Goal: Transaction & Acquisition: Book appointment/travel/reservation

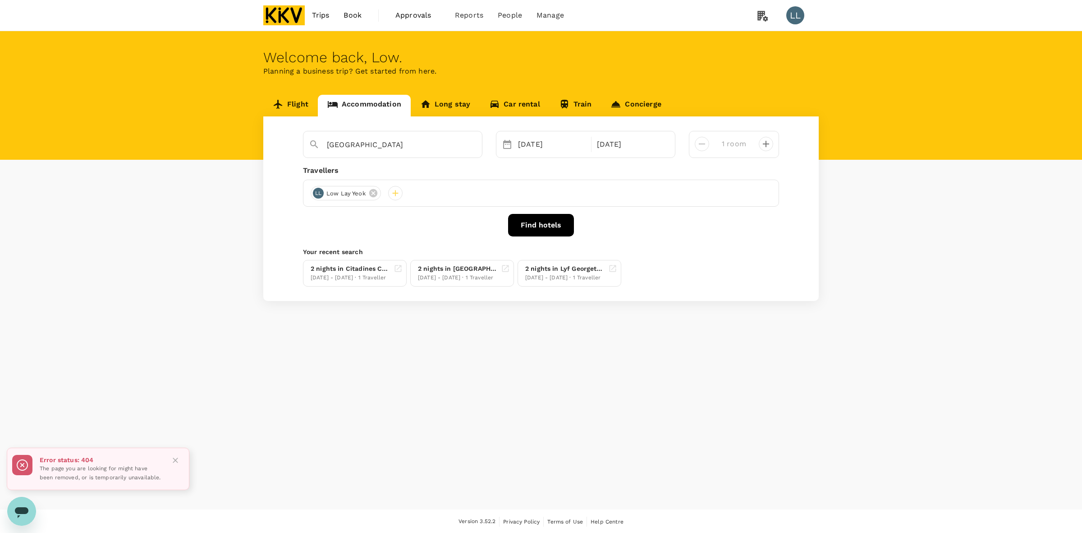
type input "[PERSON_NAME] Town"
drag, startPoint x: 335, startPoint y: 358, endPoint x: 365, endPoint y: 232, distance: 129.9
click at [338, 356] on div "Welcome back , Low . Planning a business trip? Get started from here. Flight Ac…" at bounding box center [541, 270] width 1082 height 478
click at [521, 217] on button "Find hotels" at bounding box center [541, 225] width 66 height 23
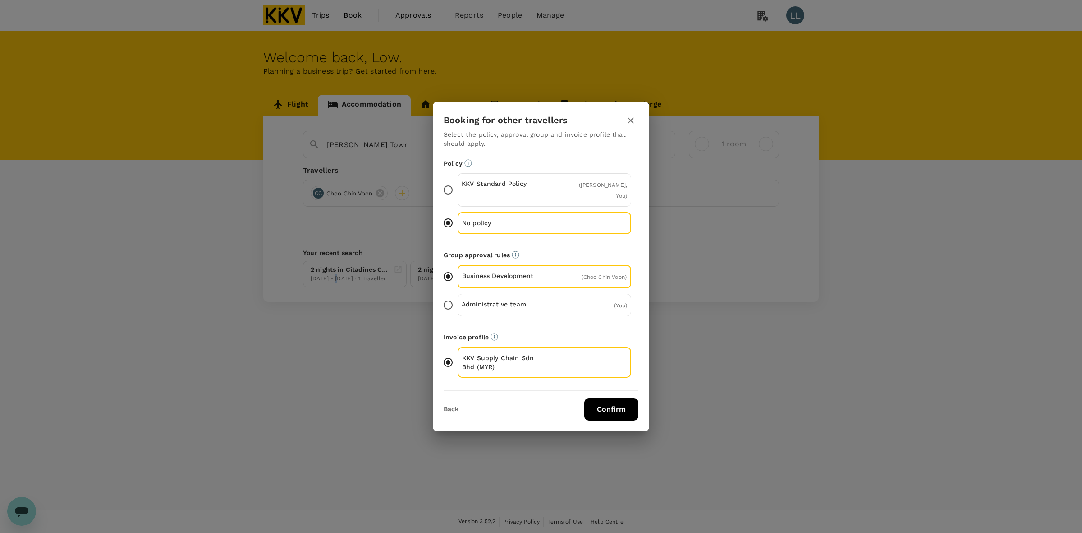
click at [631, 120] on icon "button" at bounding box center [630, 120] width 11 height 11
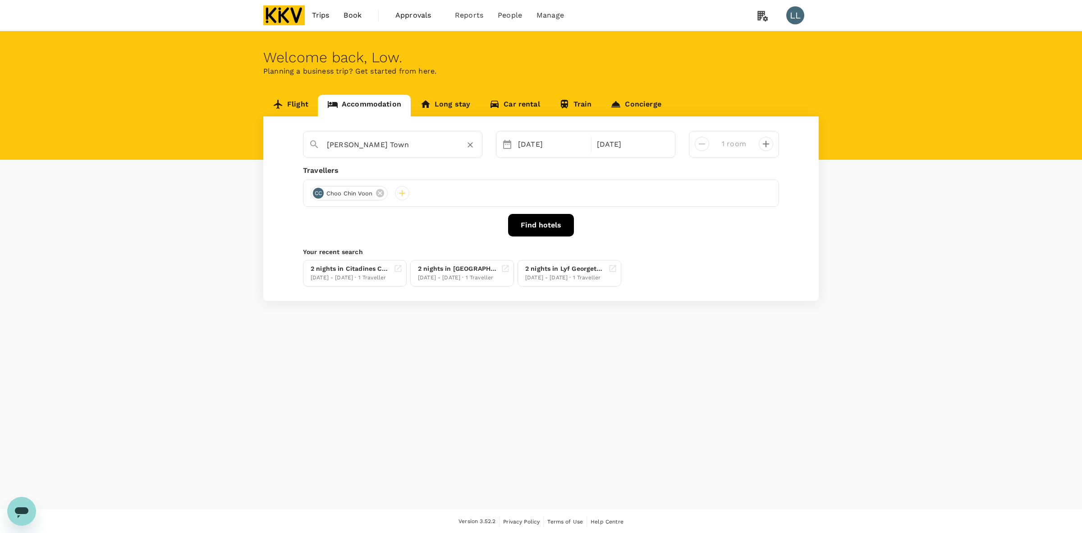
click at [401, 140] on input "[PERSON_NAME] Town" at bounding box center [389, 145] width 124 height 14
click at [468, 145] on icon "Clear" at bounding box center [470, 144] width 9 height 9
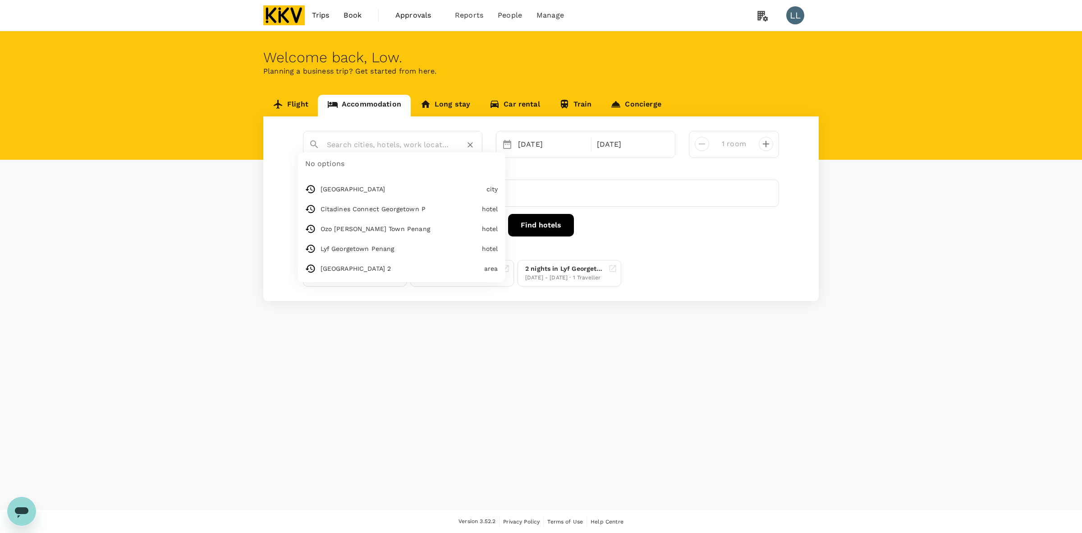
paste input "Georgetown Hotel"
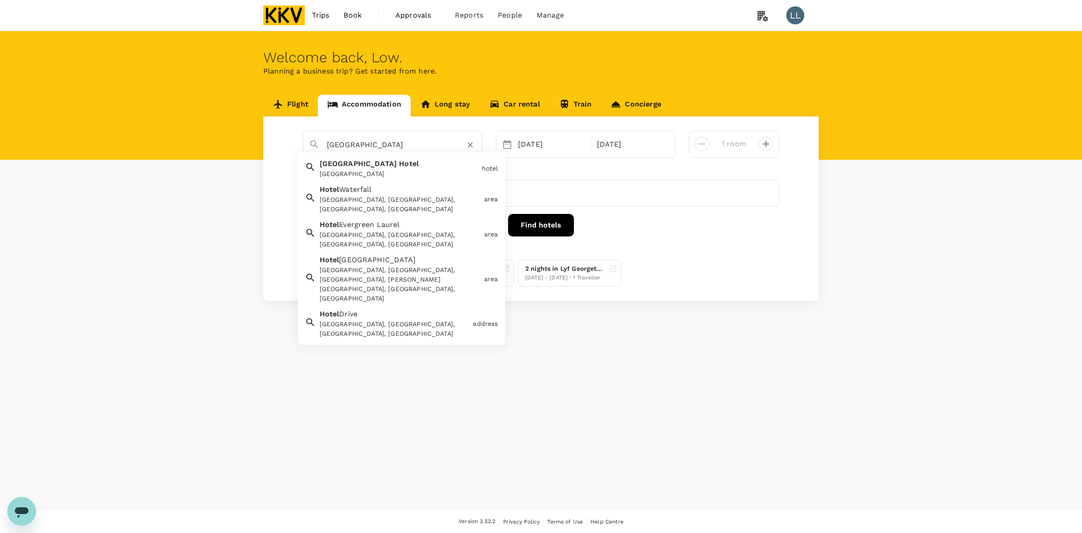
click at [337, 165] on span "Georgetown" at bounding box center [359, 164] width 78 height 9
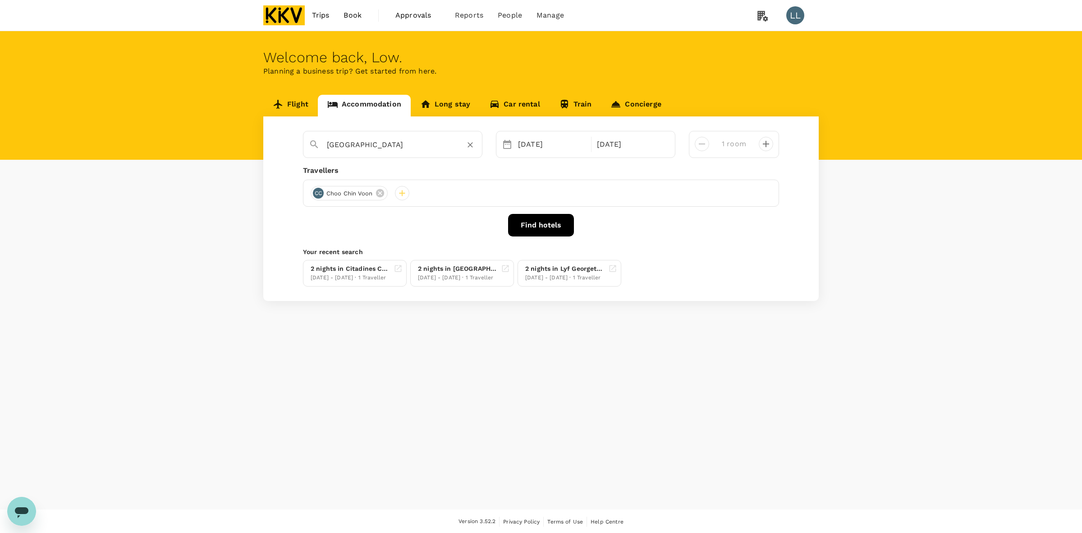
type input "Georgetown Hotel"
click at [519, 231] on button "Find hotels" at bounding box center [541, 225] width 66 height 23
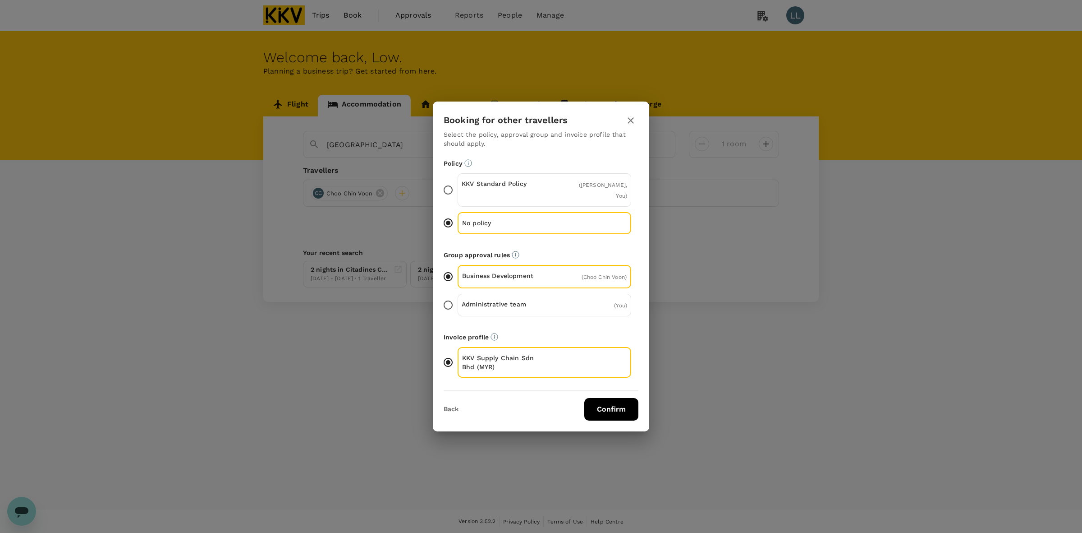
click at [606, 407] on button "Confirm" at bounding box center [611, 409] width 54 height 23
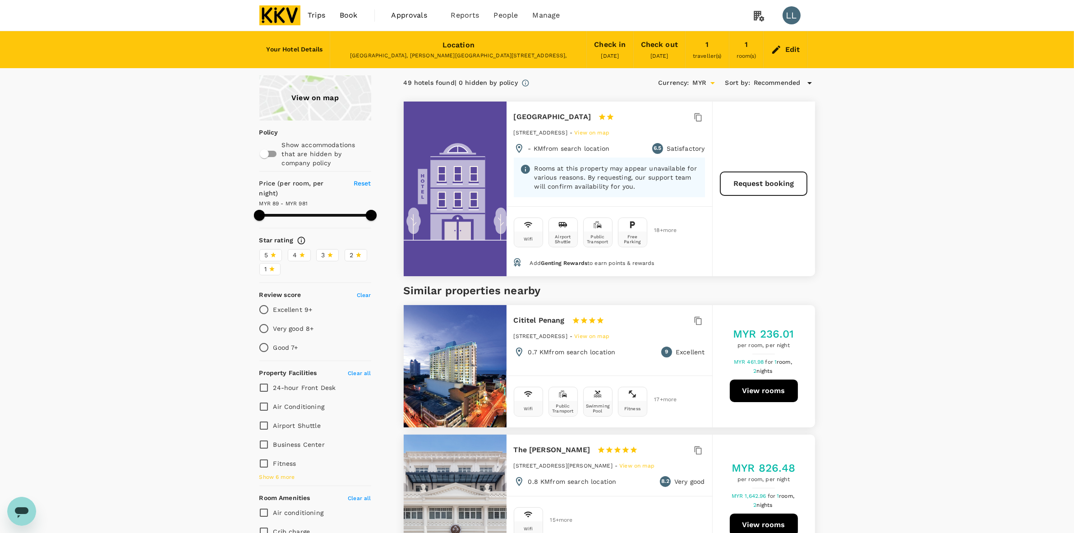
type input "980.32"
click at [777, 52] on icon at bounding box center [776, 49] width 11 height 11
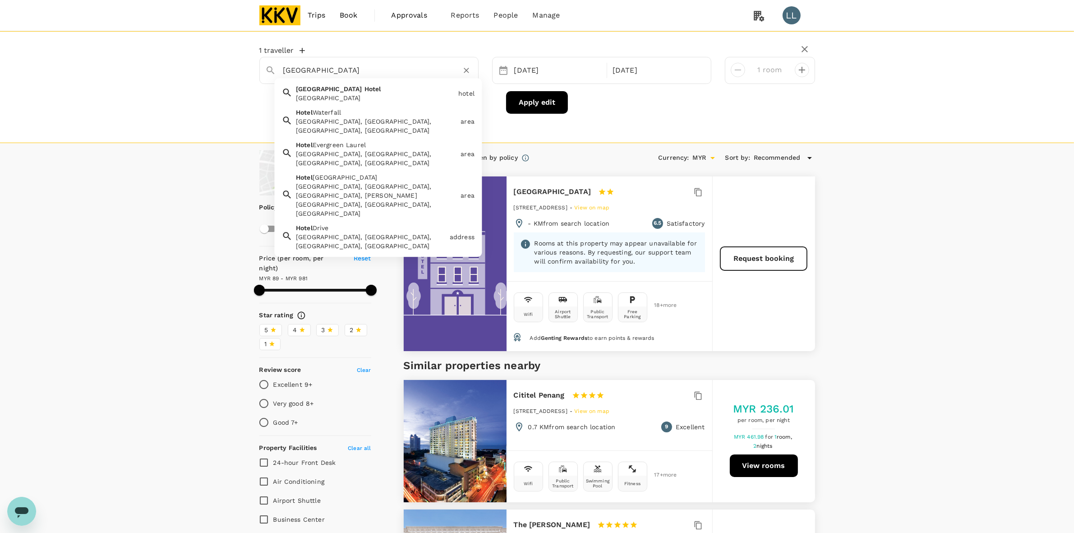
drag, startPoint x: 377, startPoint y: 72, endPoint x: 114, endPoint y: 59, distance: 262.8
click at [118, 59] on div "1 traveller Georgetown Hotel Georgetown Hotel Georgetown Hotel hotel Hotel Wate…" at bounding box center [537, 87] width 1074 height 112
paste input "Landison Hotel Penang"
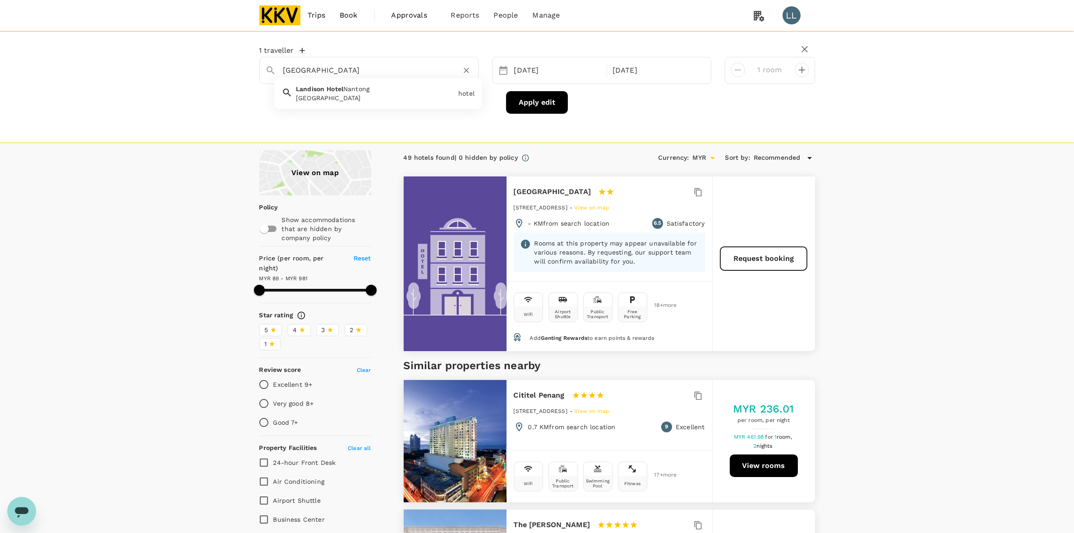
click at [296, 86] on span "Landison" at bounding box center [310, 88] width 28 height 7
drag, startPoint x: 404, startPoint y: 74, endPoint x: 221, endPoint y: 58, distance: 183.8
click at [221, 58] on div "1 traveller Landison Hotel Nantong Landison Hotel Nantong Landison Hotel Nanton…" at bounding box center [537, 87] width 1074 height 112
paste input "Pena"
type input "Landison Hotel Nantong"
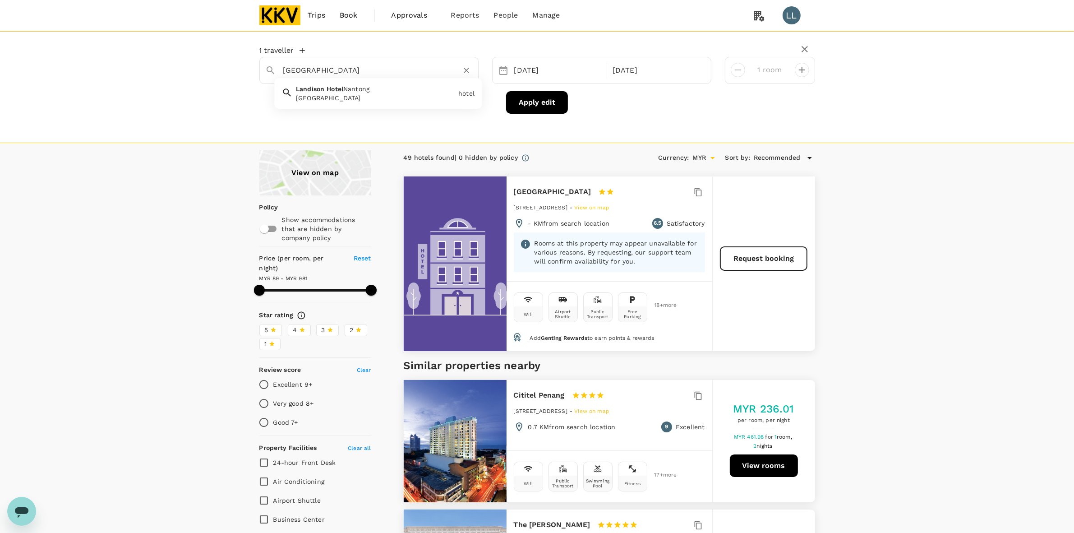
click at [551, 104] on button "Apply edit" at bounding box center [537, 102] width 62 height 23
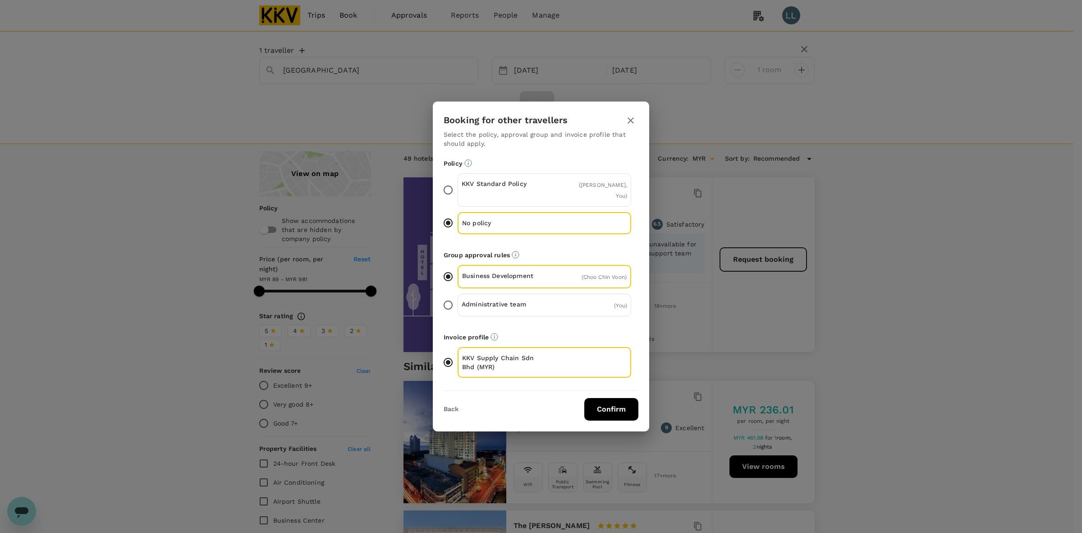
click at [597, 404] on button "Confirm" at bounding box center [611, 409] width 54 height 23
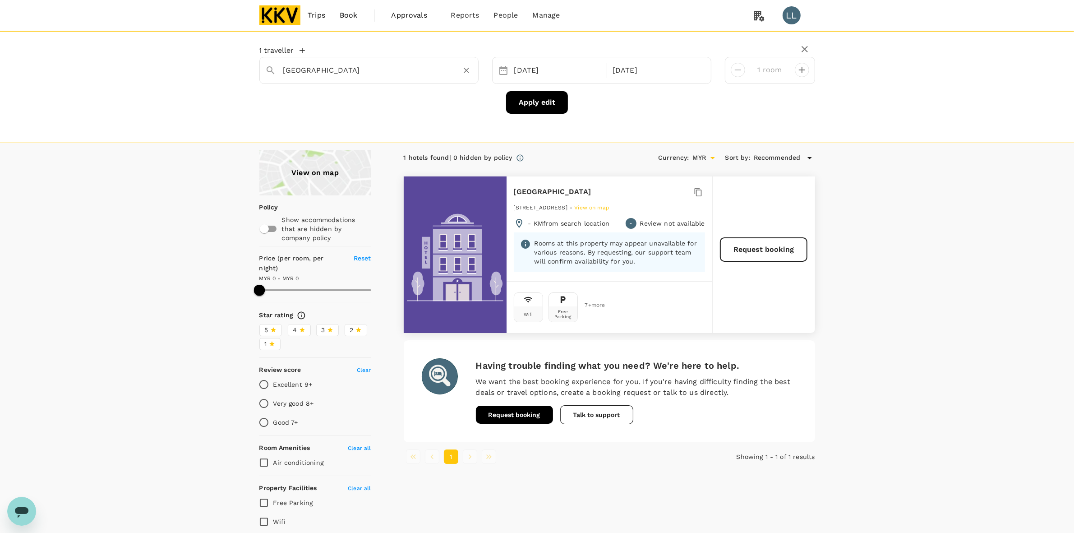
click at [415, 76] on input "Landison Hotel Nantong" at bounding box center [365, 70] width 164 height 14
drag, startPoint x: 469, startPoint y: 70, endPoint x: 447, endPoint y: 70, distance: 22.1
click at [468, 70] on icon "Clear" at bounding box center [466, 70] width 9 height 9
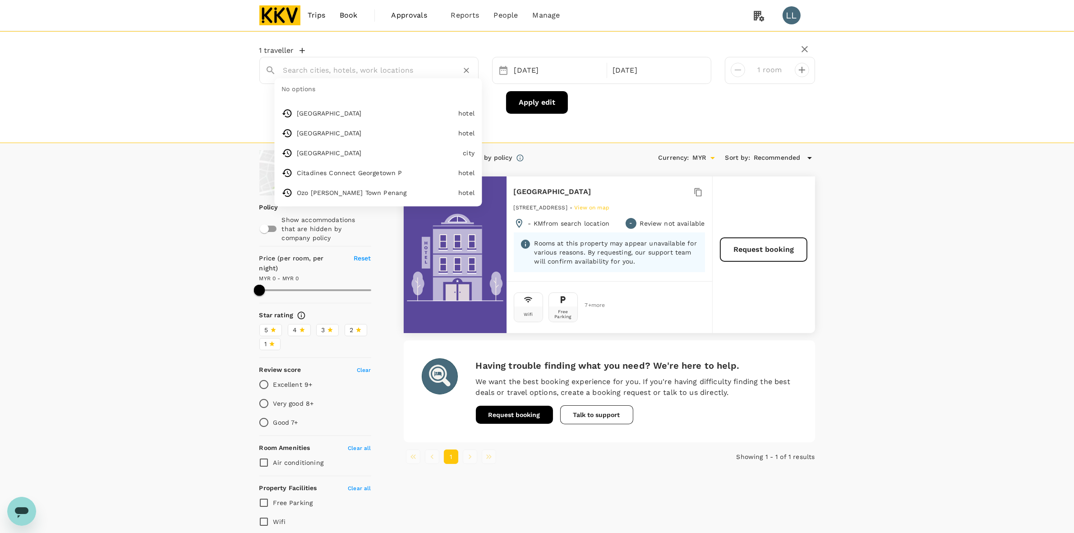
paste input "Landison Hotel Penang"
type input "Landison Hotel Penang"
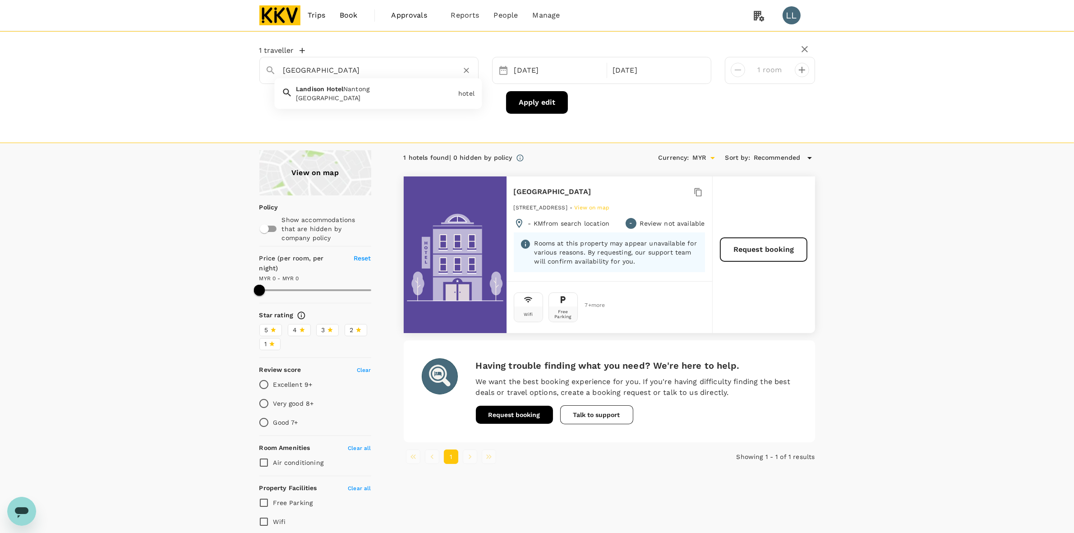
click at [460, 70] on button "Clear" at bounding box center [466, 70] width 13 height 13
paste input "Bayview Hotel Georgetown Penang"
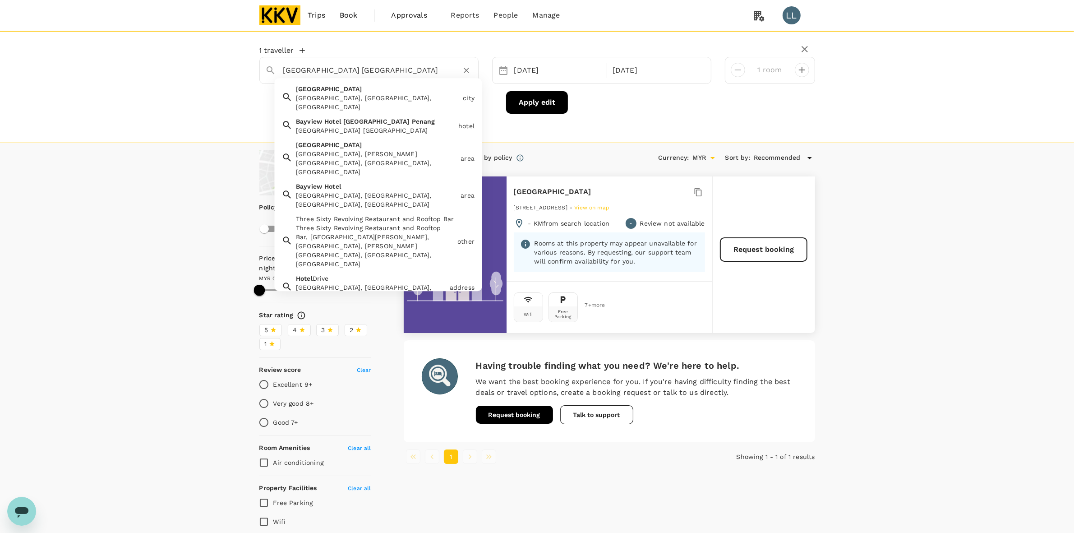
click at [346, 118] on span "Georgetown" at bounding box center [376, 121] width 66 height 7
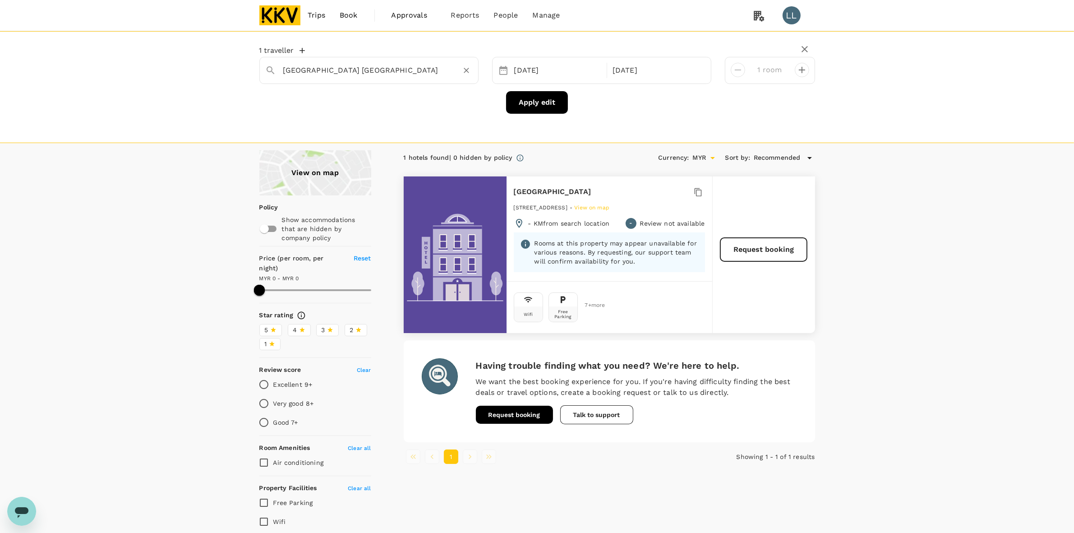
type input "Bayview Hotel Georgetown Penang"
click at [525, 102] on button "Apply edit" at bounding box center [537, 102] width 62 height 23
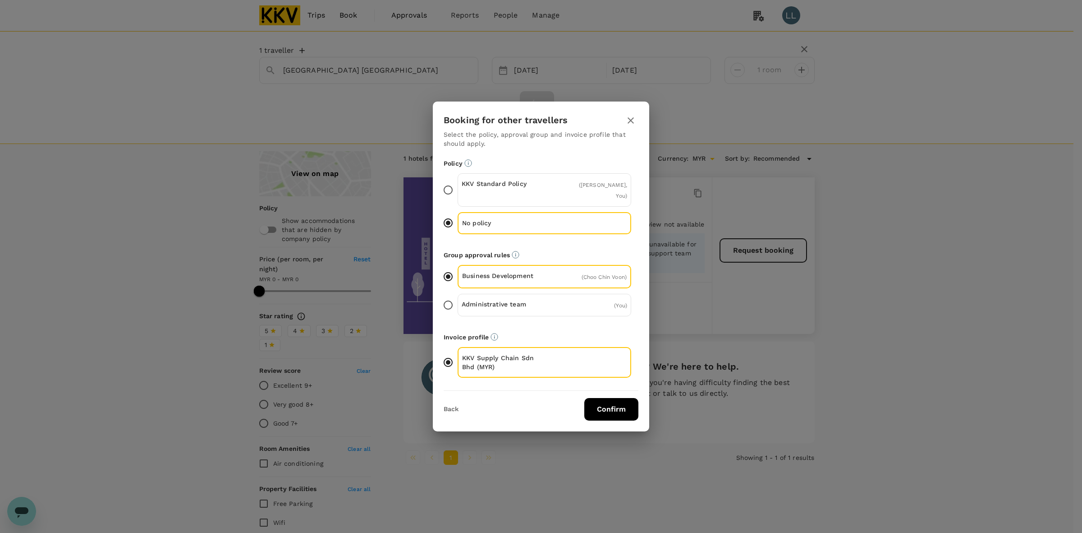
click at [611, 402] on button "Confirm" at bounding box center [611, 409] width 54 height 23
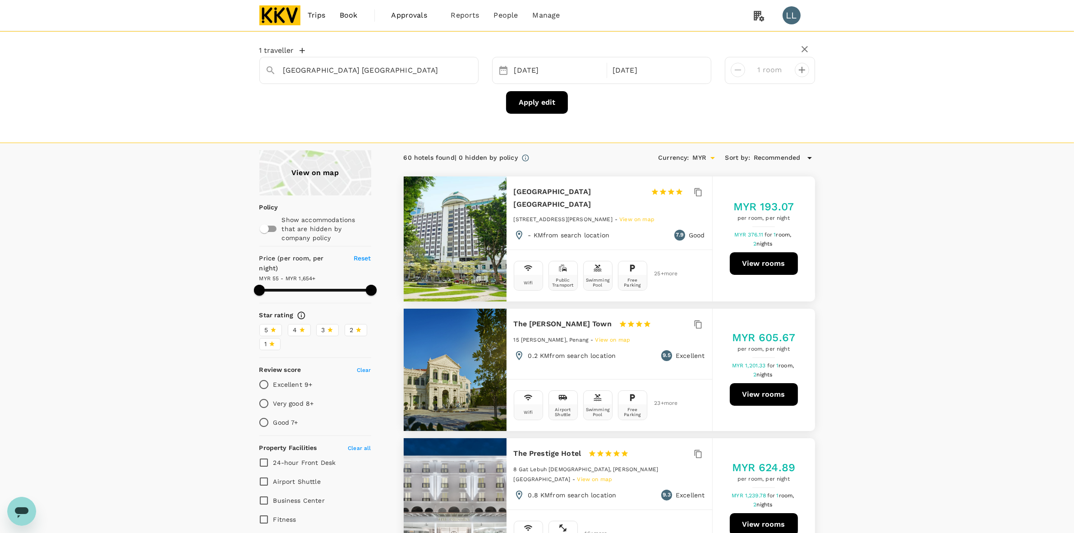
type input "1653.31"
drag, startPoint x: 1002, startPoint y: 276, endPoint x: 859, endPoint y: 267, distance: 142.3
click at [412, 70] on input "Bayview Hotel Georgetown Penang" at bounding box center [365, 70] width 164 height 14
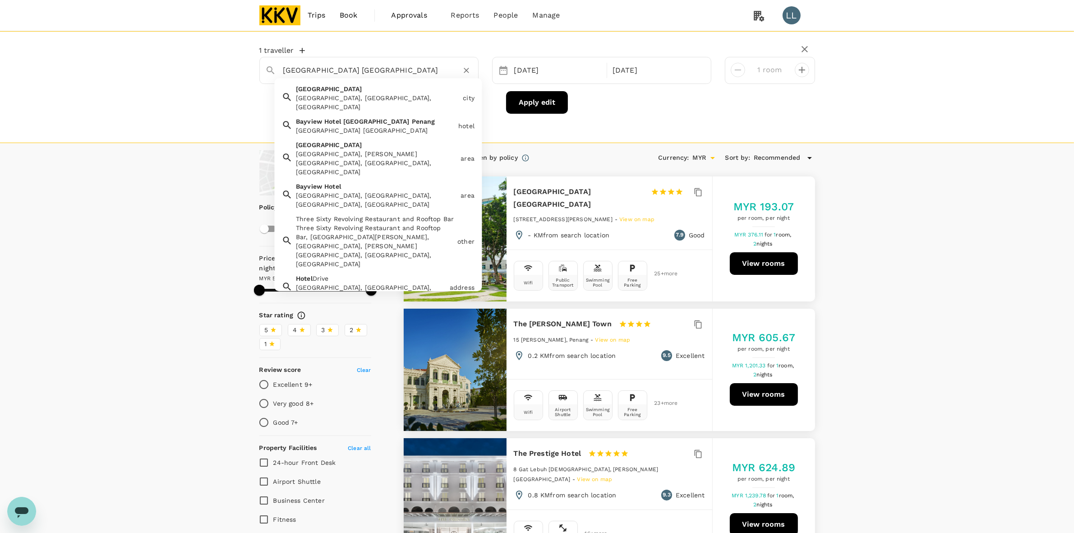
drag, startPoint x: 455, startPoint y: 70, endPoint x: 461, endPoint y: 69, distance: 6.0
click at [458, 70] on div "Bayview Hotel Georgetown Penang" at bounding box center [377, 70] width 189 height 14
click at [467, 66] on icon "Clear" at bounding box center [466, 70] width 9 height 9
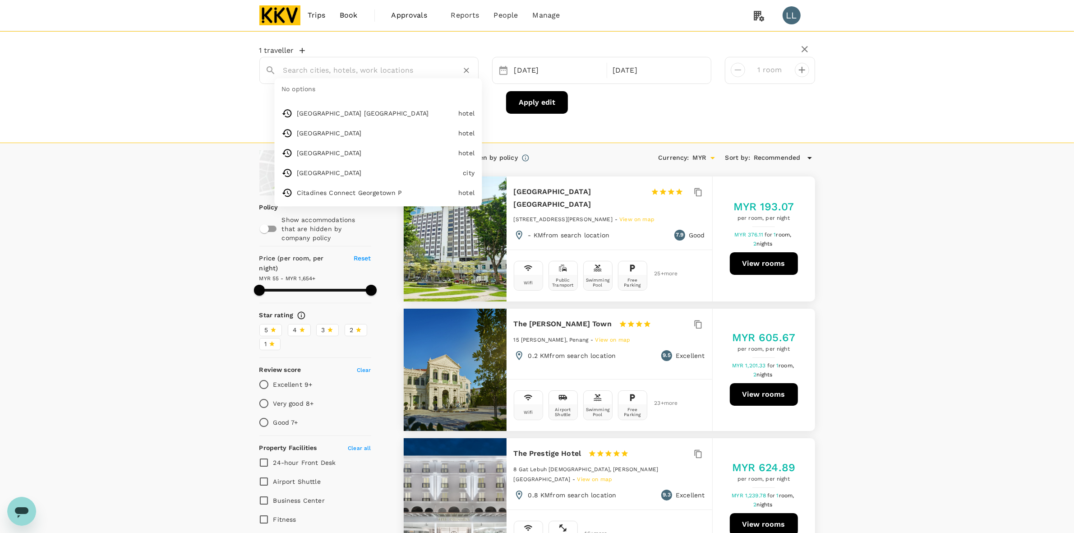
paste input "lyf Georgetown Penang"
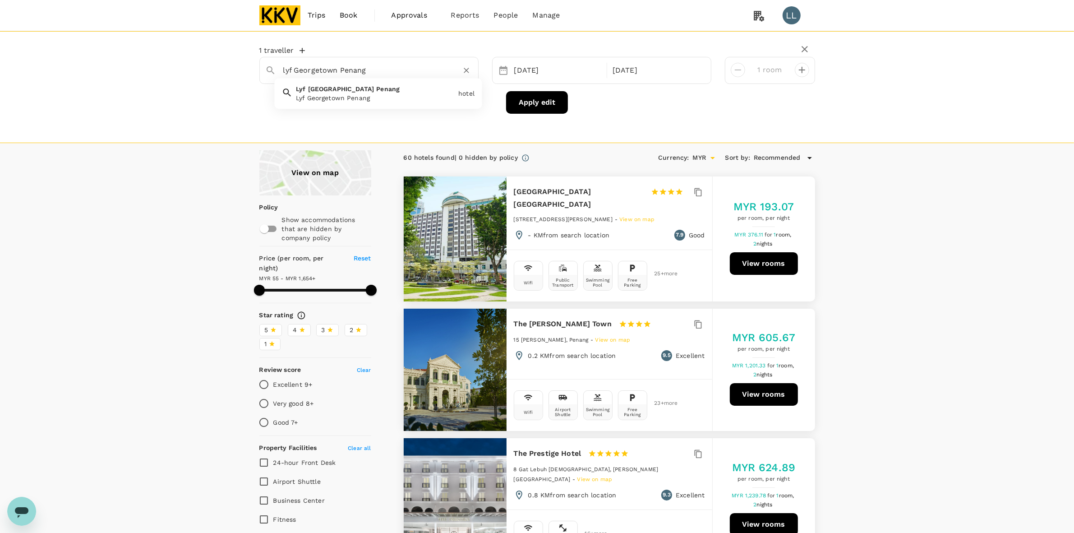
click at [331, 89] on span "Georgetown" at bounding box center [341, 88] width 66 height 7
type input "Lyf Georgetown Penang"
click at [533, 104] on button "Apply edit" at bounding box center [537, 102] width 62 height 23
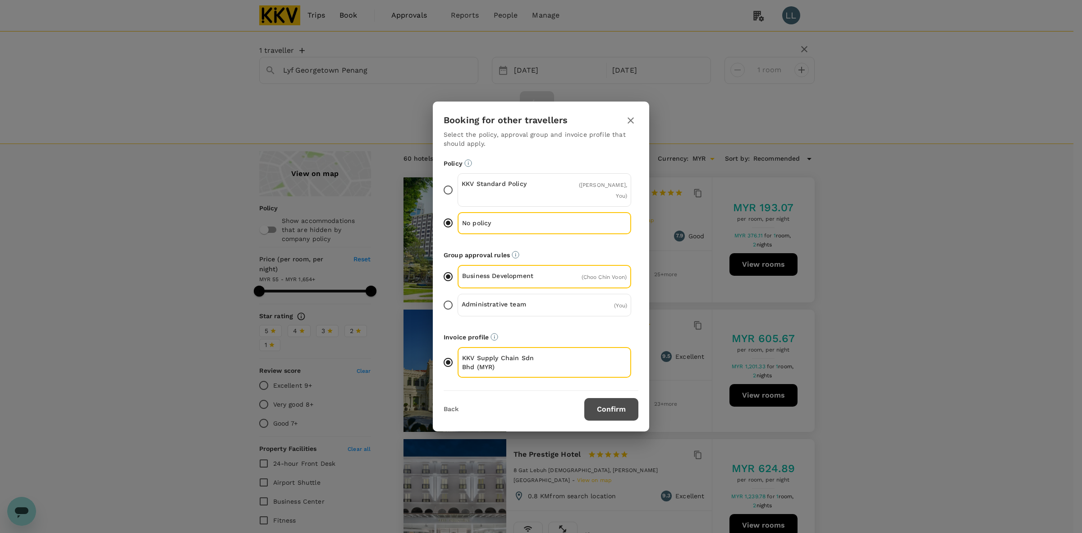
click at [598, 406] on button "Confirm" at bounding box center [611, 409] width 54 height 23
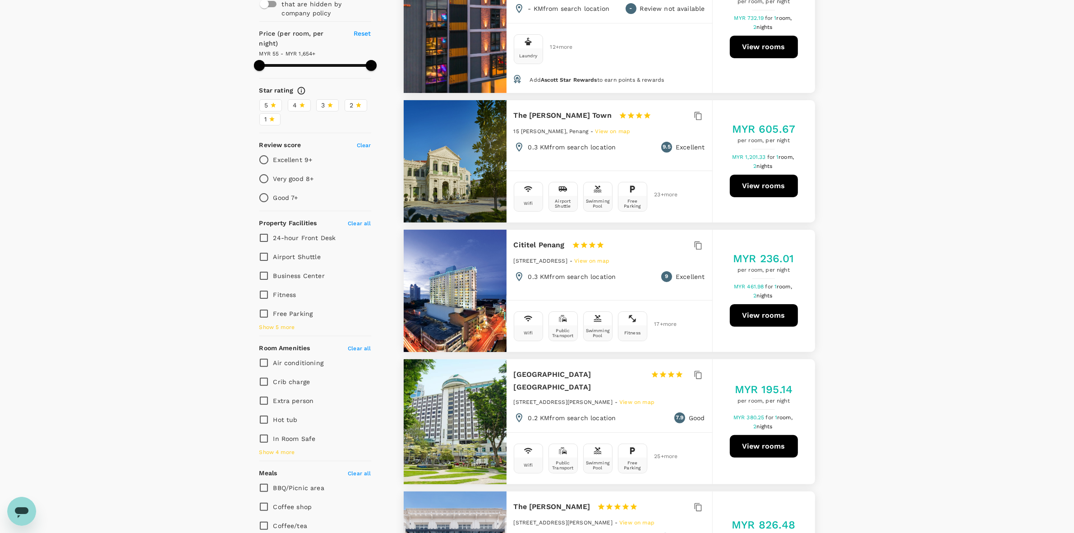
scroll to position [225, 0]
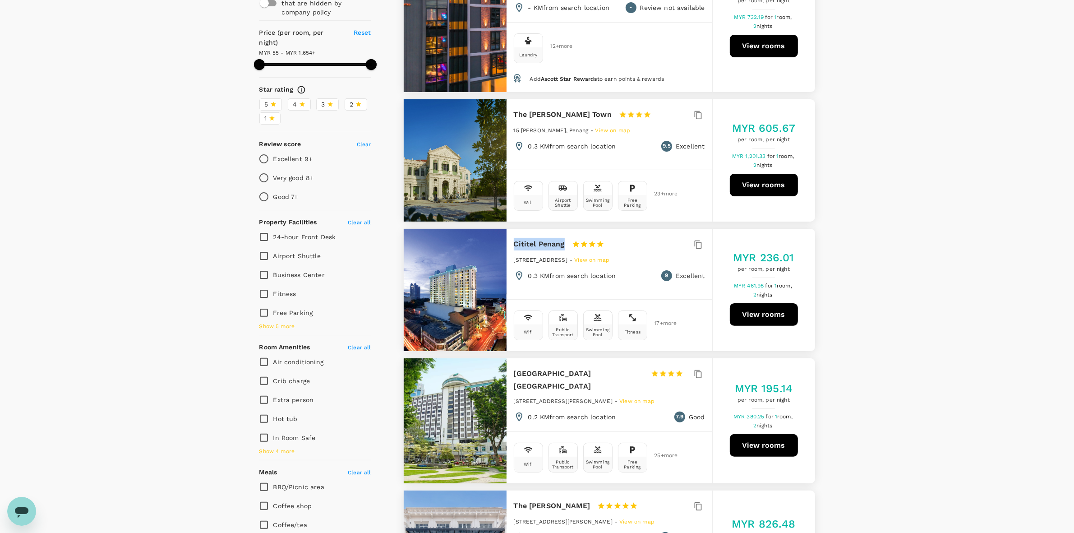
drag, startPoint x: 513, startPoint y: 235, endPoint x: 562, endPoint y: 235, distance: 48.7
click at [562, 238] on h6 "Cititel Penang" at bounding box center [539, 244] width 51 height 13
copy h6 "Cititel Penang"
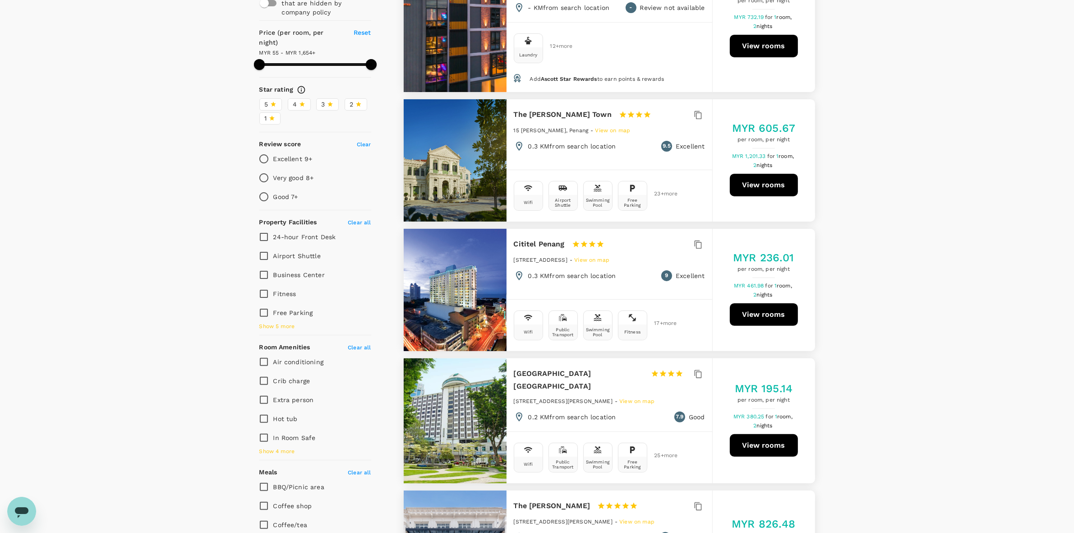
click at [813, 206] on div "MYR 605.67 per room, per night MYR 1,201.33 for 1 room, 2 nights View rooms" at bounding box center [763, 160] width 103 height 122
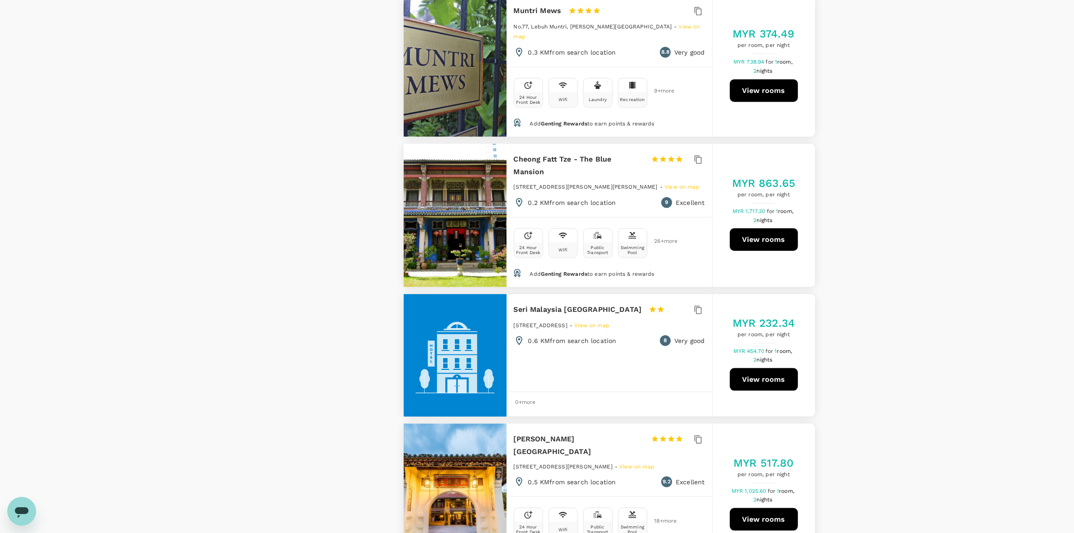
scroll to position [1409, 0]
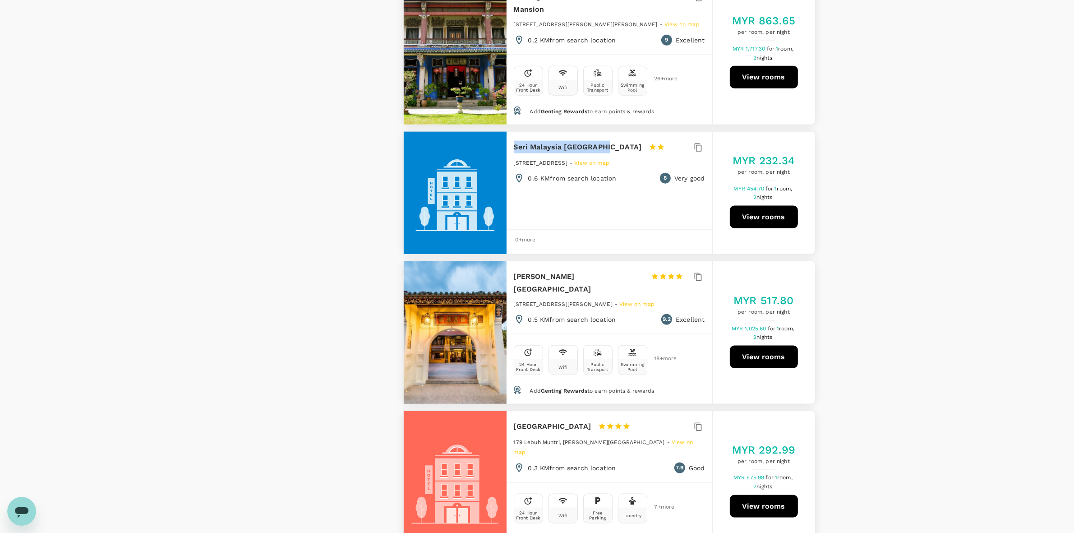
drag, startPoint x: 510, startPoint y: 111, endPoint x: 603, endPoint y: 113, distance: 93.8
click at [603, 132] on div "Seri Malaysia Bayan Baru 1 Star 2 Stars 3 Stars 4 Stars 5 Stars No7 Jalan Mayan…" at bounding box center [609, 162] width 206 height 61
copy h6 "Seri Malaysia Bayan Baru"
click at [887, 217] on div "View on map Policy Show accommodations that are hidden by company policy Price …" at bounding box center [537, 210] width 1074 height 2938
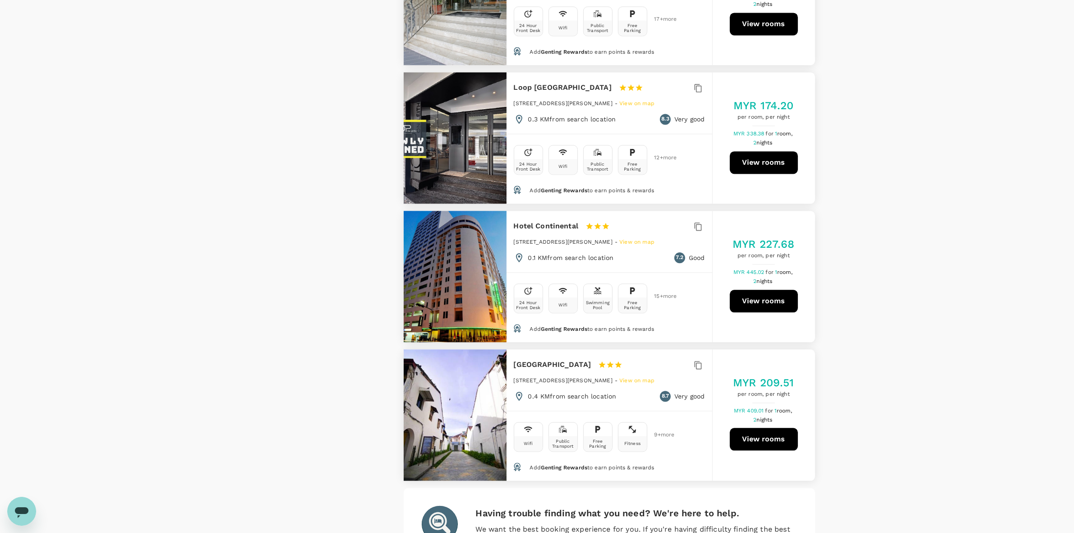
scroll to position [2515, 0]
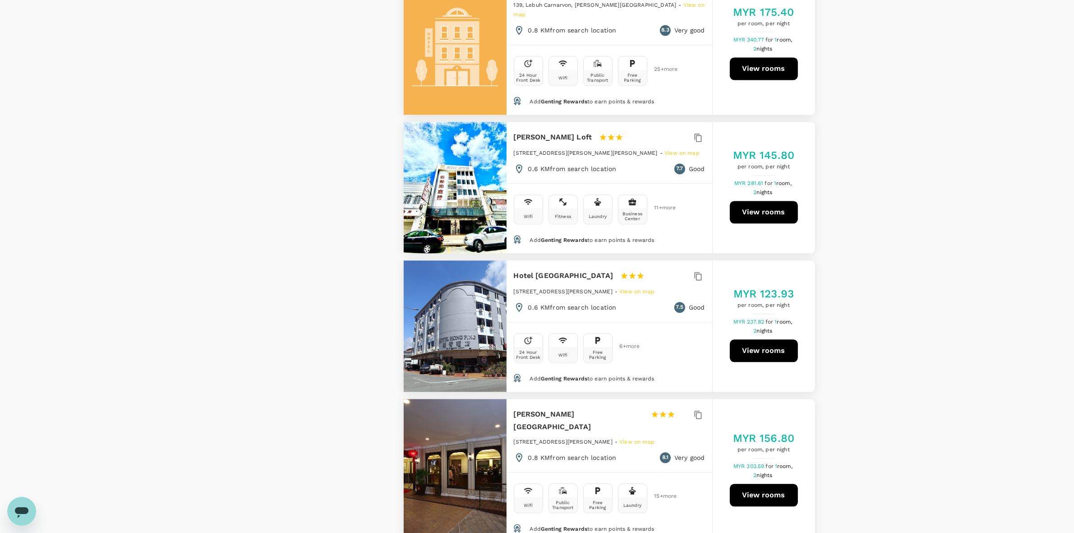
scroll to position [2536, 0]
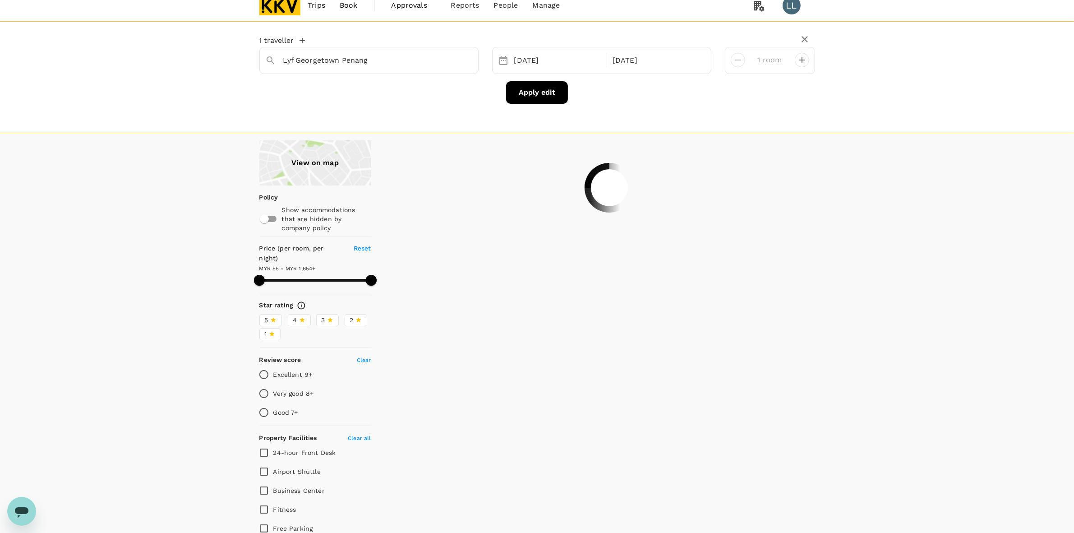
scroll to position [0, 0]
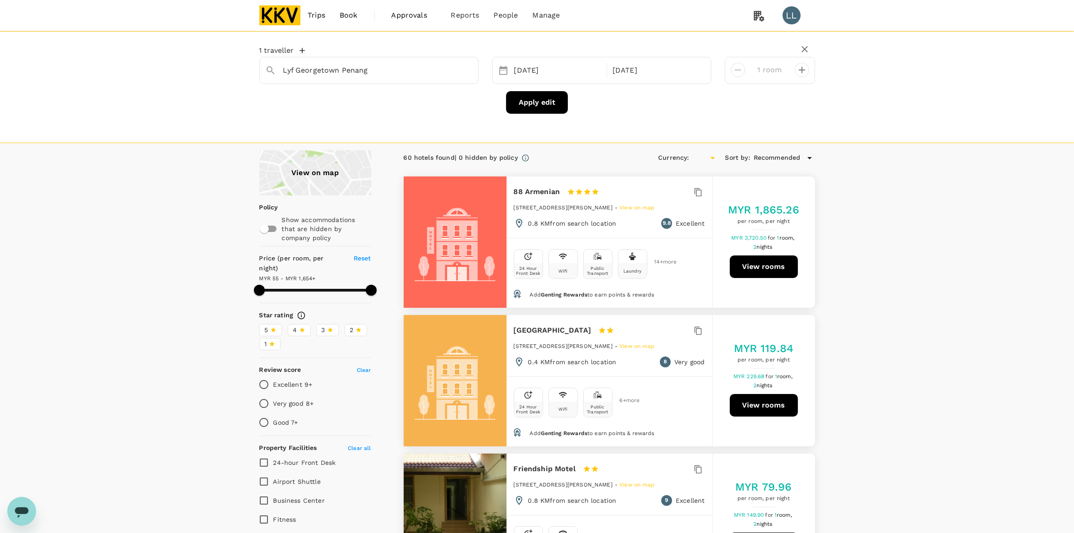
type input "1654.31"
type input "MYR"
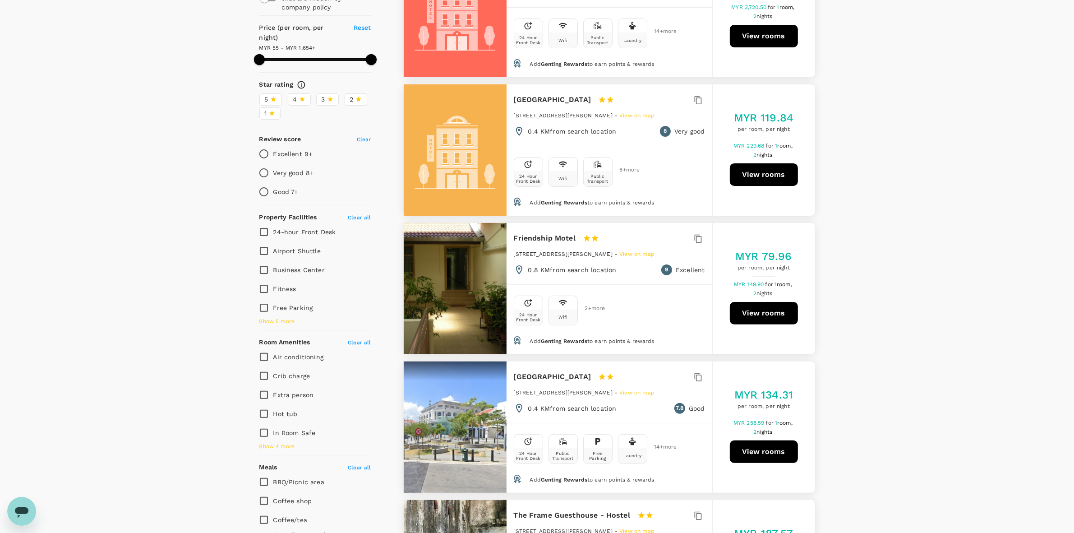
scroll to position [113, 0]
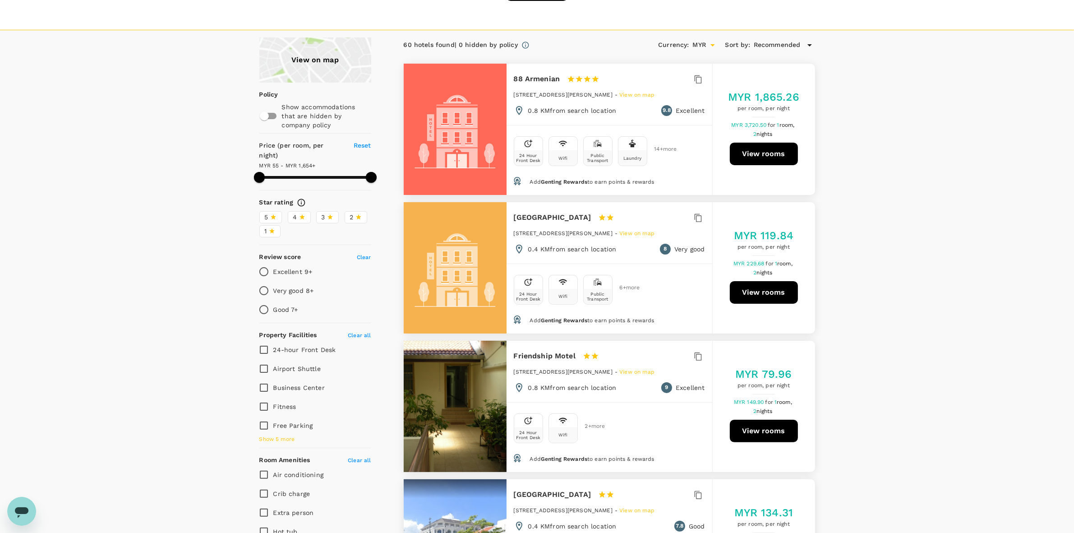
click at [301, 215] on icon at bounding box center [301, 217] width 5 height 5
click at [0, 0] on input "4" at bounding box center [0, 0] width 0 height 0
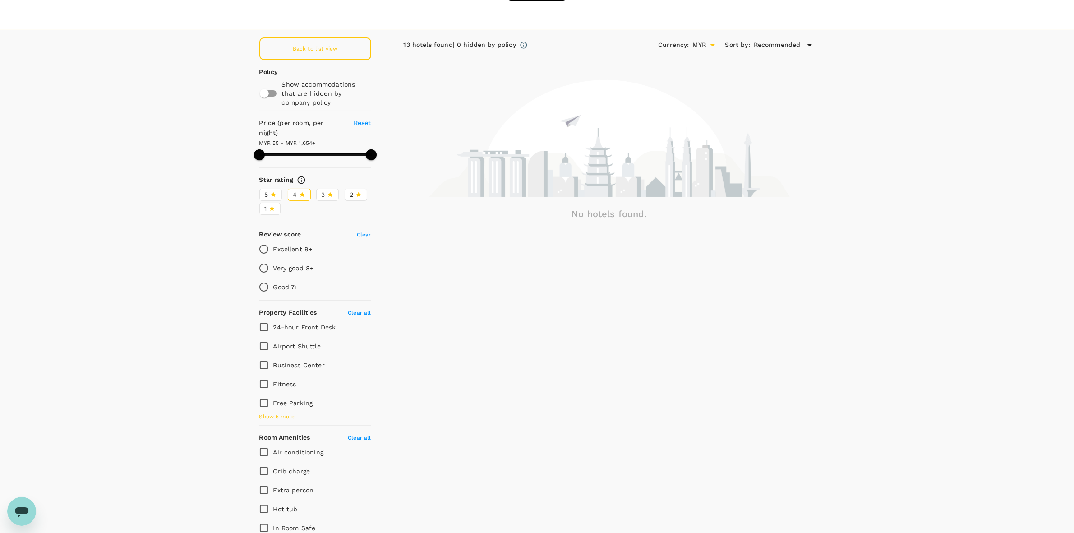
click at [267, 190] on span "5" at bounding box center [267, 194] width 4 height 9
click at [0, 0] on input "5" at bounding box center [0, 0] width 0 height 0
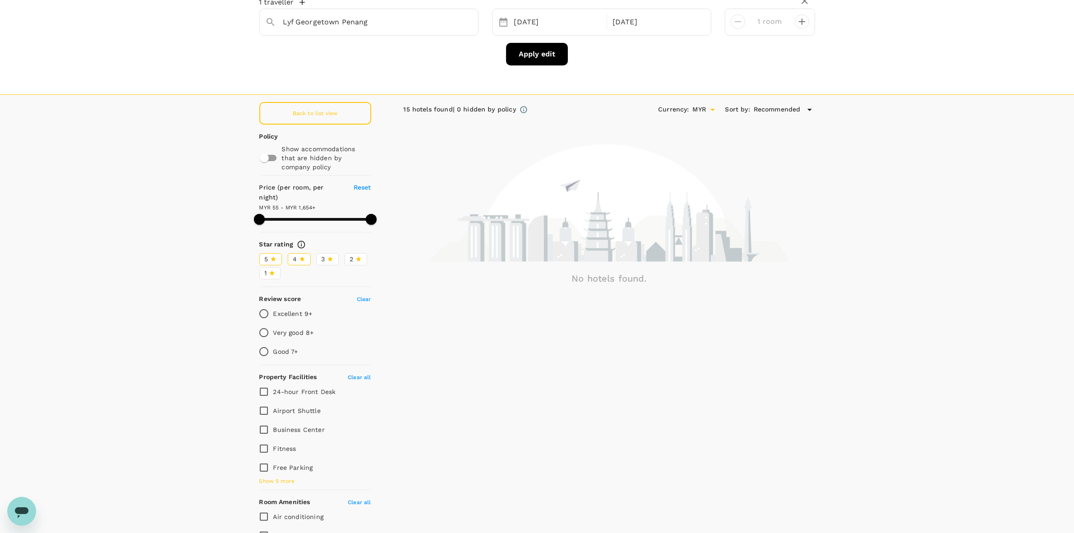
scroll to position [0, 0]
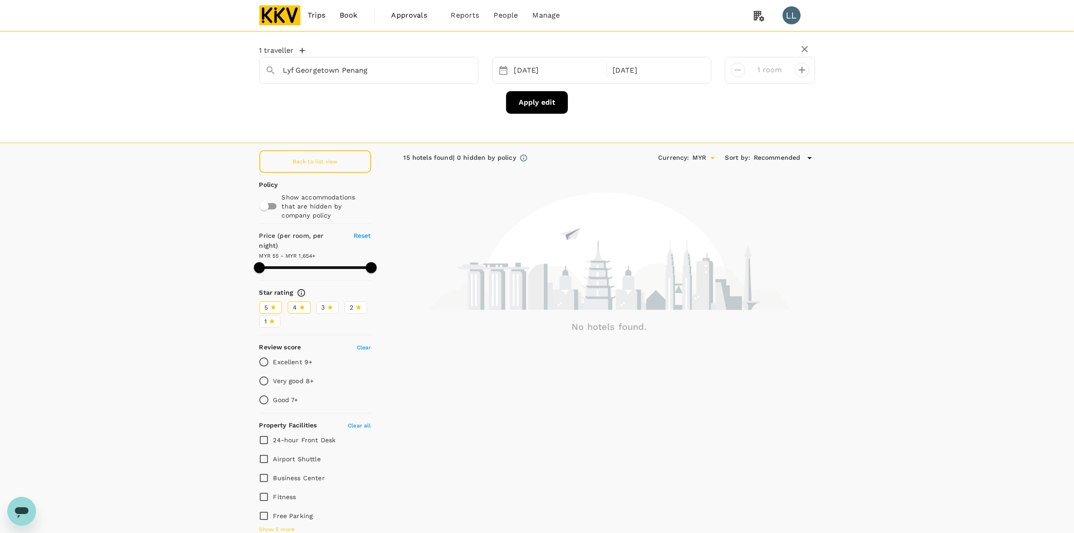
type input "1654.31"
click at [465, 72] on icon "Clear" at bounding box center [466, 70] width 9 height 9
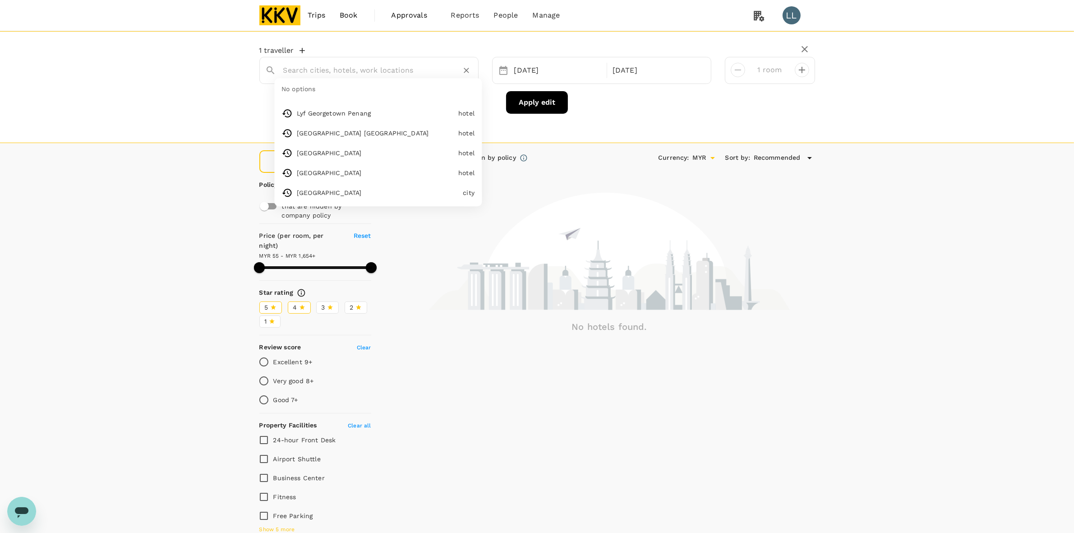
click at [368, 75] on input "text" at bounding box center [365, 70] width 164 height 14
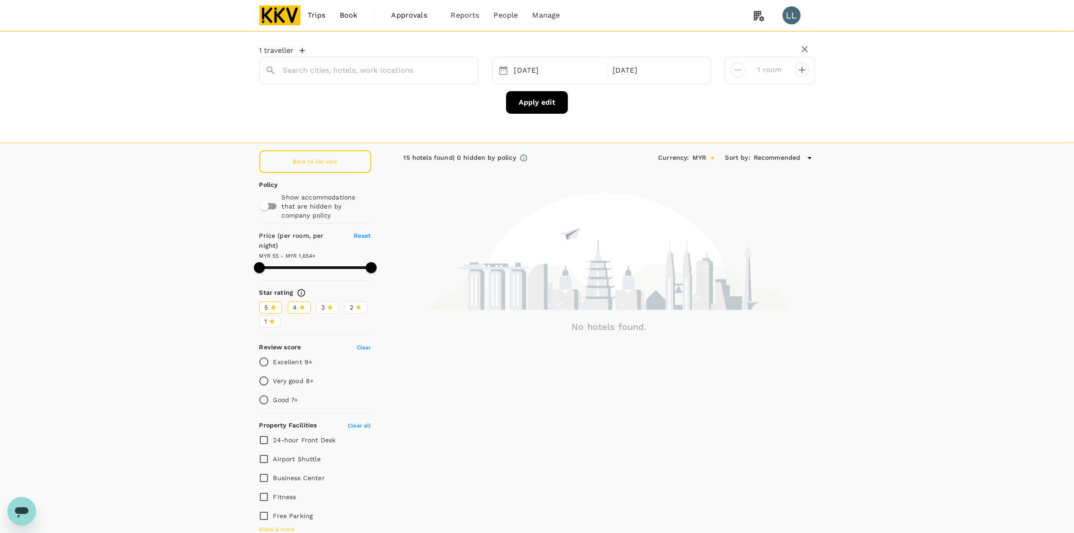
type input "George Town"
click at [535, 102] on button "Apply edit" at bounding box center [537, 102] width 62 height 23
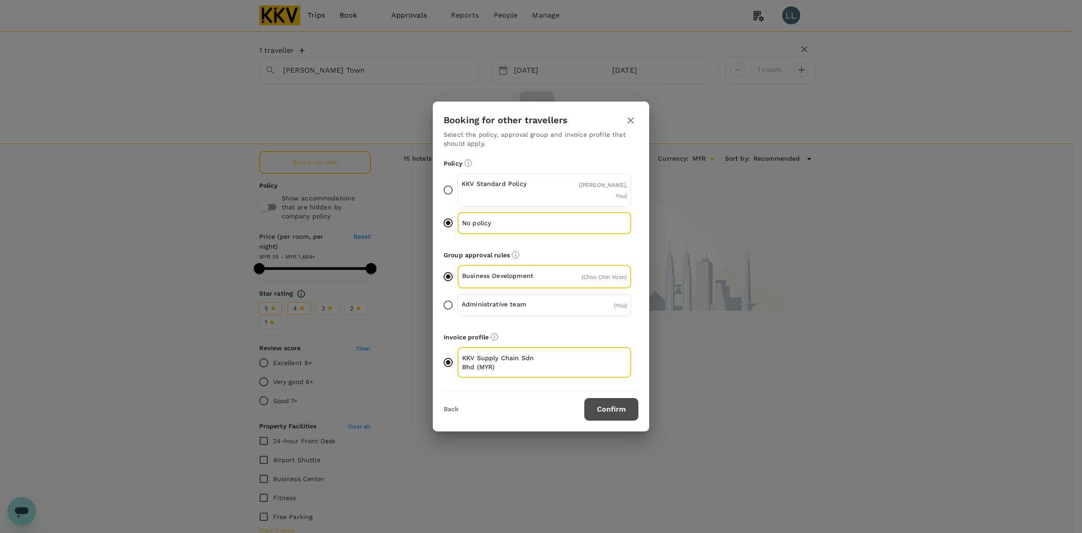
click at [600, 405] on button "Confirm" at bounding box center [611, 409] width 54 height 23
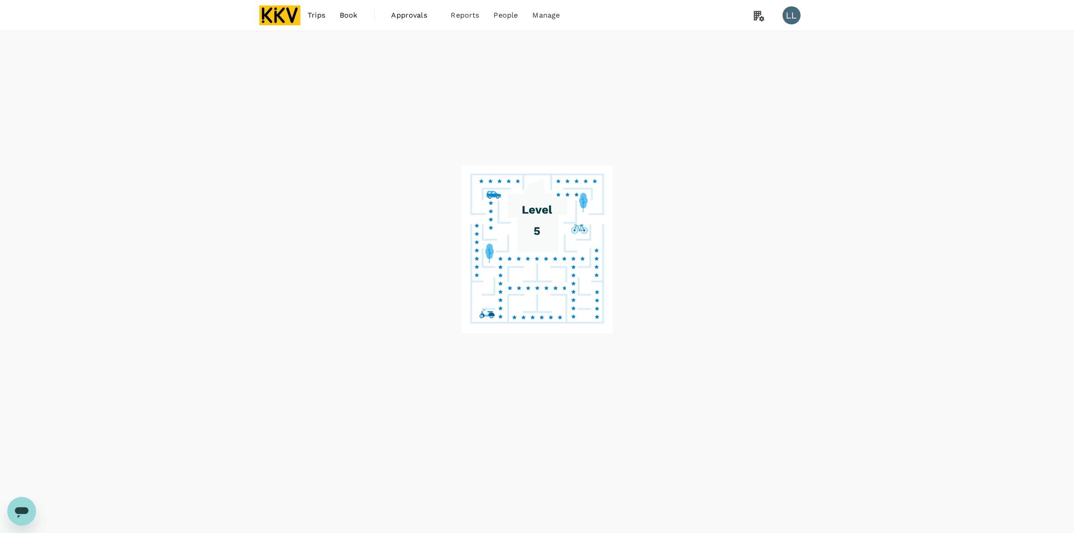
click at [163, 256] on div at bounding box center [537, 282] width 1074 height 502
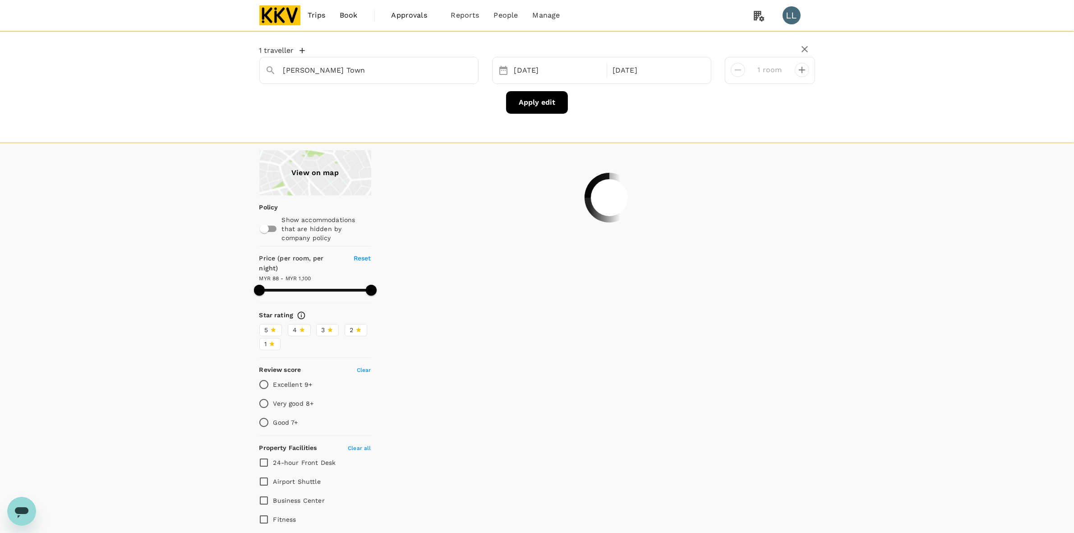
type input "1100.24"
type input "79.24"
type input "1100.03"
type input "71.03"
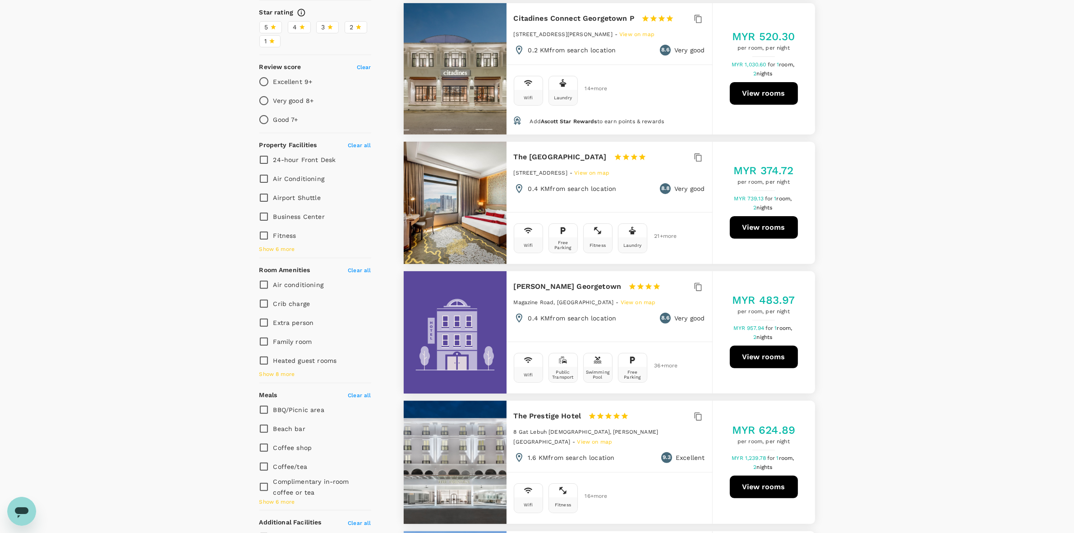
scroll to position [169, 0]
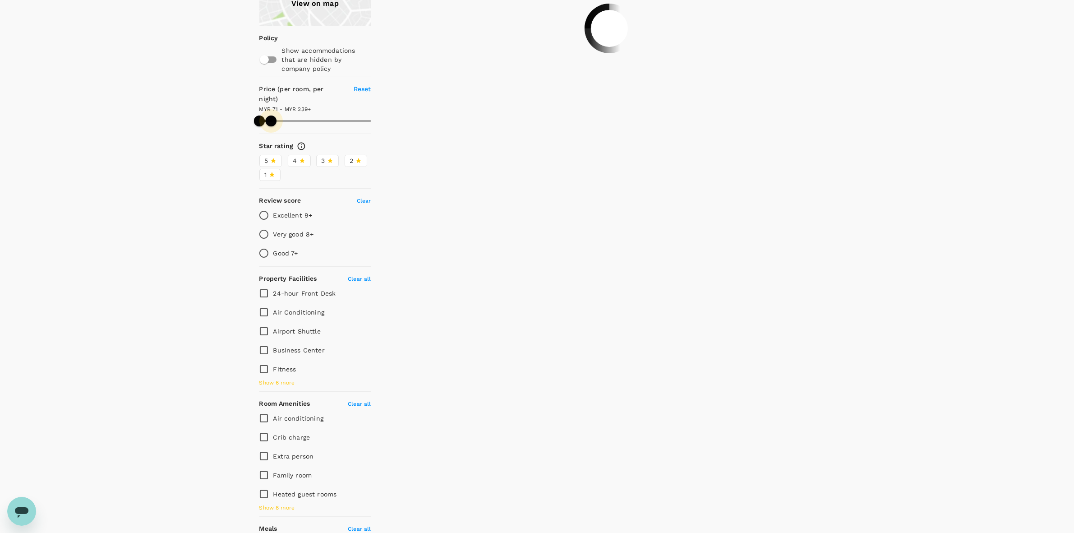
drag, startPoint x: 332, startPoint y: 111, endPoint x: 271, endPoint y: 109, distance: 60.9
click at [271, 115] on span at bounding box center [271, 120] width 11 height 11
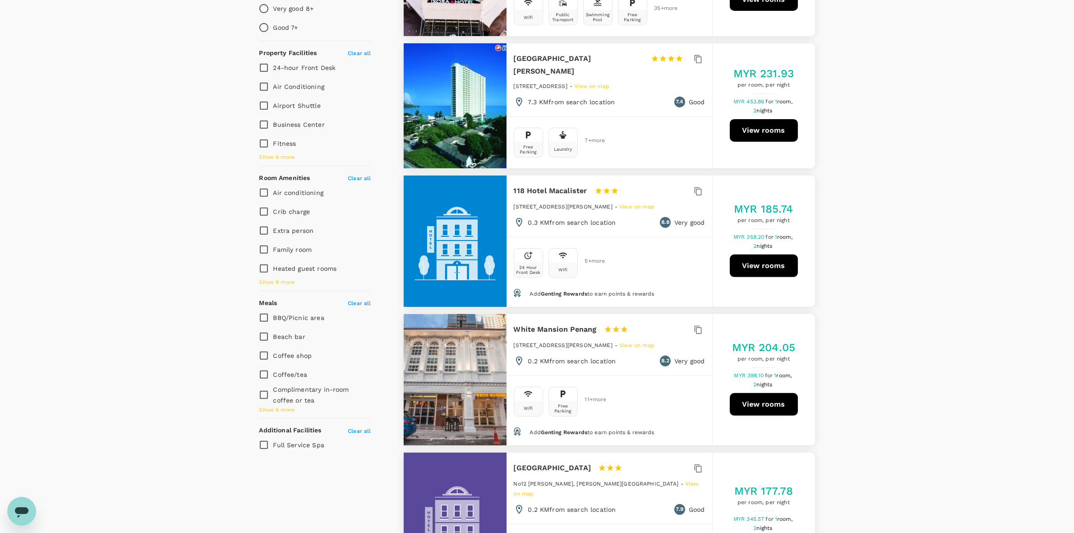
scroll to position [564, 0]
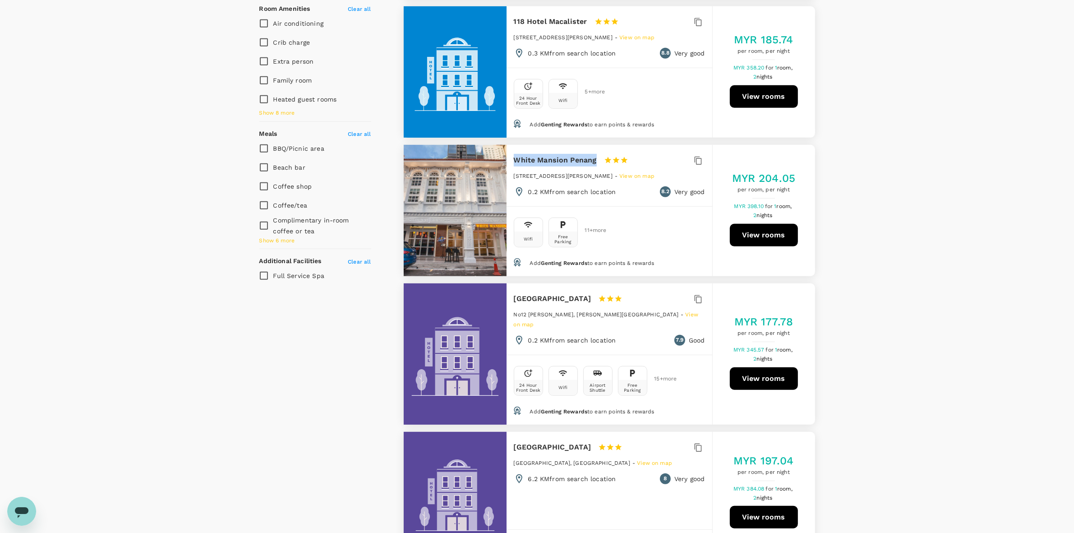
drag, startPoint x: 511, startPoint y: 152, endPoint x: 599, endPoint y: 158, distance: 88.1
click at [598, 157] on div "White Mansion Penang 1 Star 2 Stars 3 Stars 4 Stars 5 Stars 165, Lebuh Noordin,…" at bounding box center [609, 175] width 206 height 61
copy h6 "White Mansion Penang"
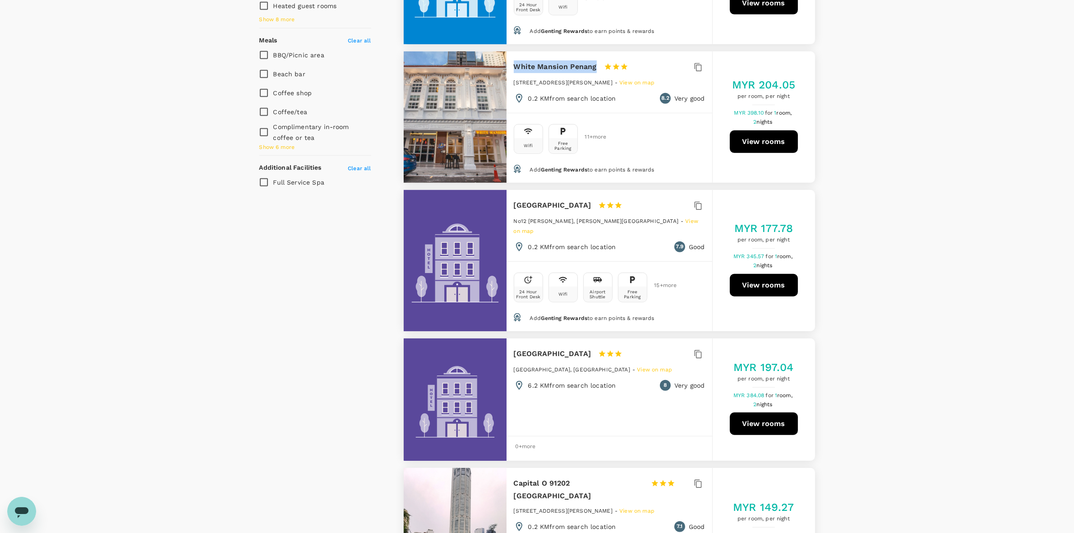
scroll to position [676, 0]
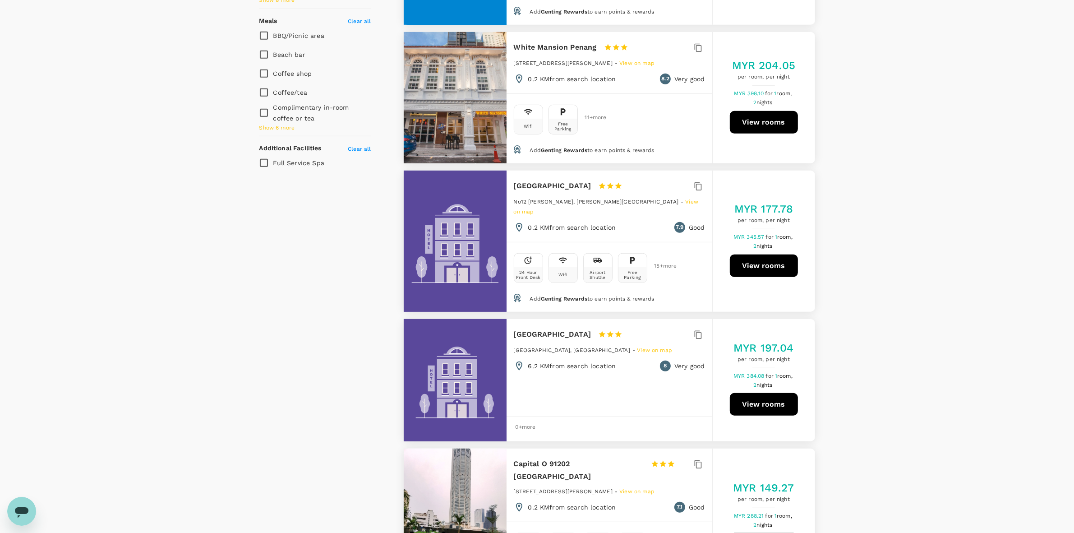
drag, startPoint x: 843, startPoint y: 122, endPoint x: 850, endPoint y: 222, distance: 100.4
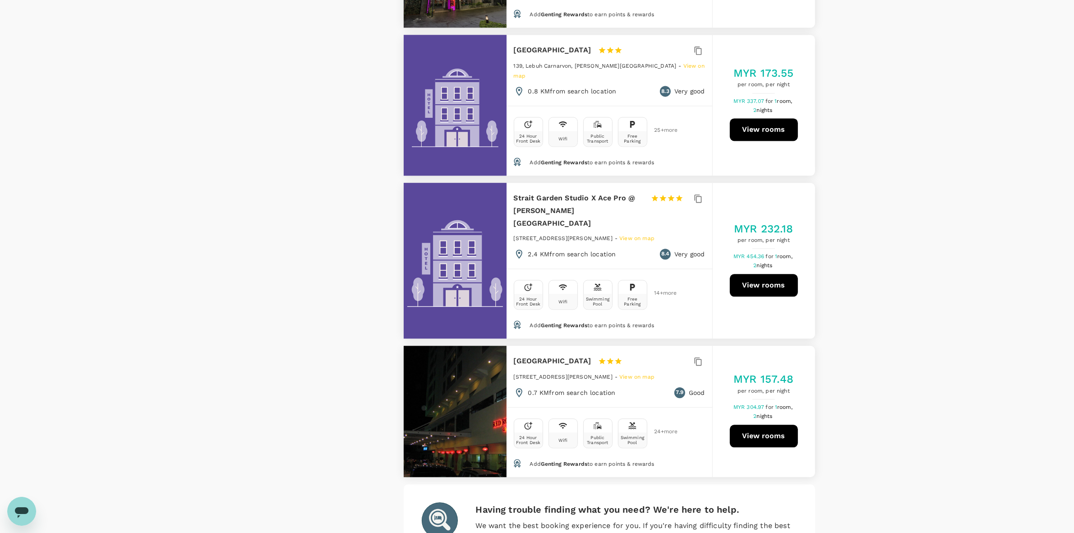
scroll to position [2536, 0]
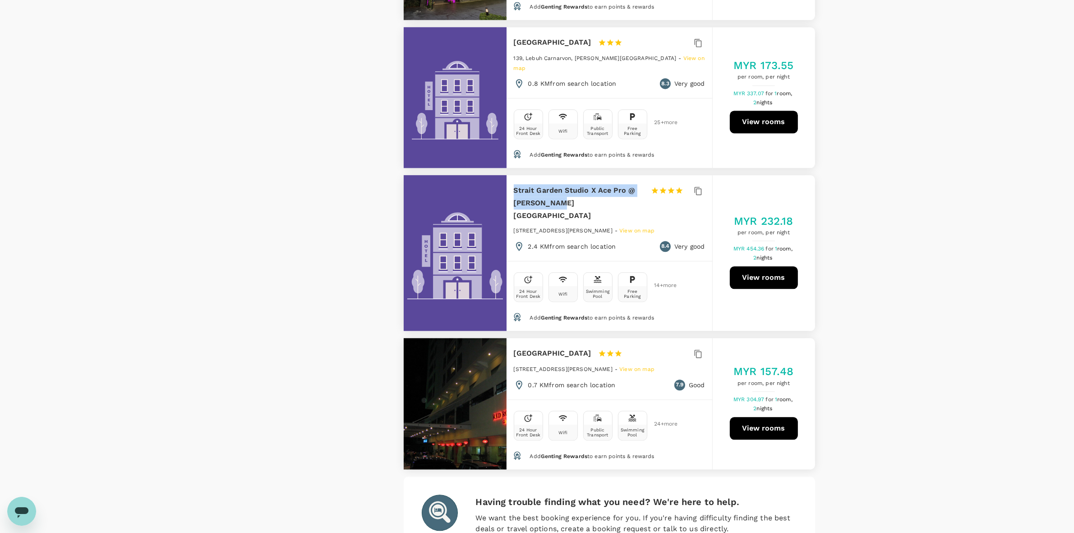
drag, startPoint x: 562, startPoint y: 133, endPoint x: 509, endPoint y: 120, distance: 55.2
click at [509, 175] on div "Strait Garden Studio X Ace Pro @ George Town 1 Star 2 Stars 3 Stars 4 Stars 5 S…" at bounding box center [609, 218] width 206 height 86
copy h6 "Strait Garden Studio X Ace Pro @ George Town"
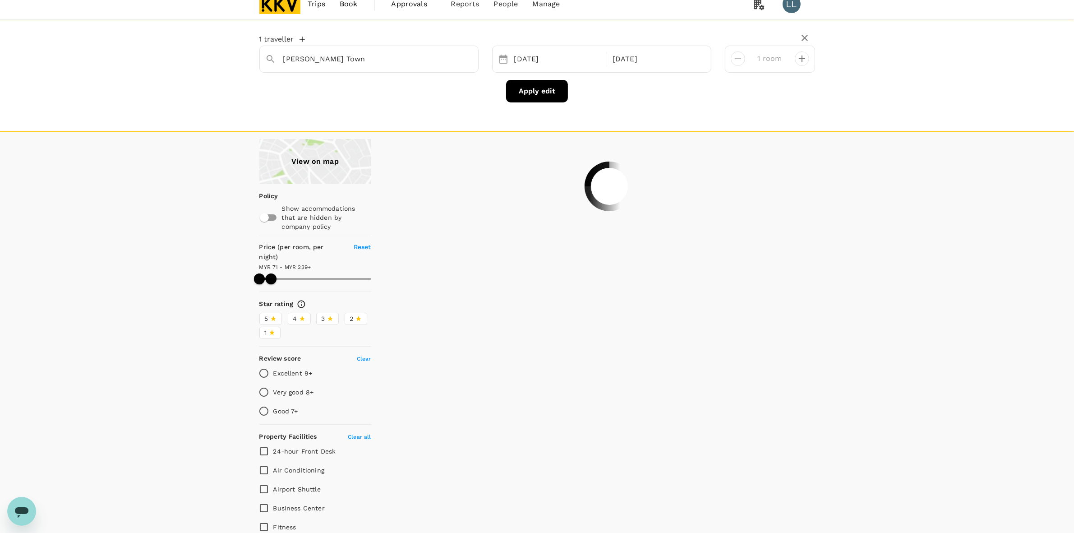
scroll to position [0, 0]
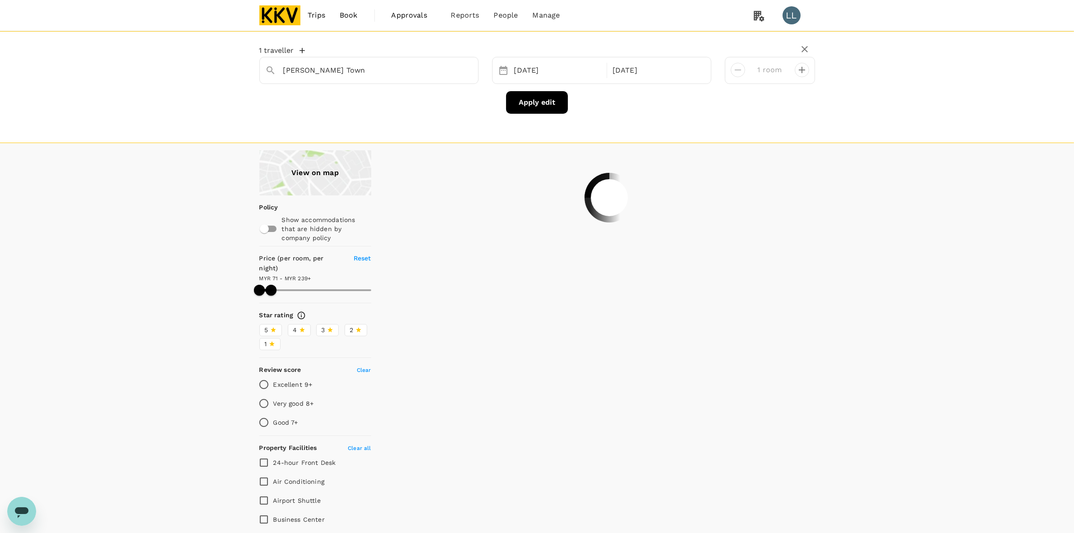
type input "239.03"
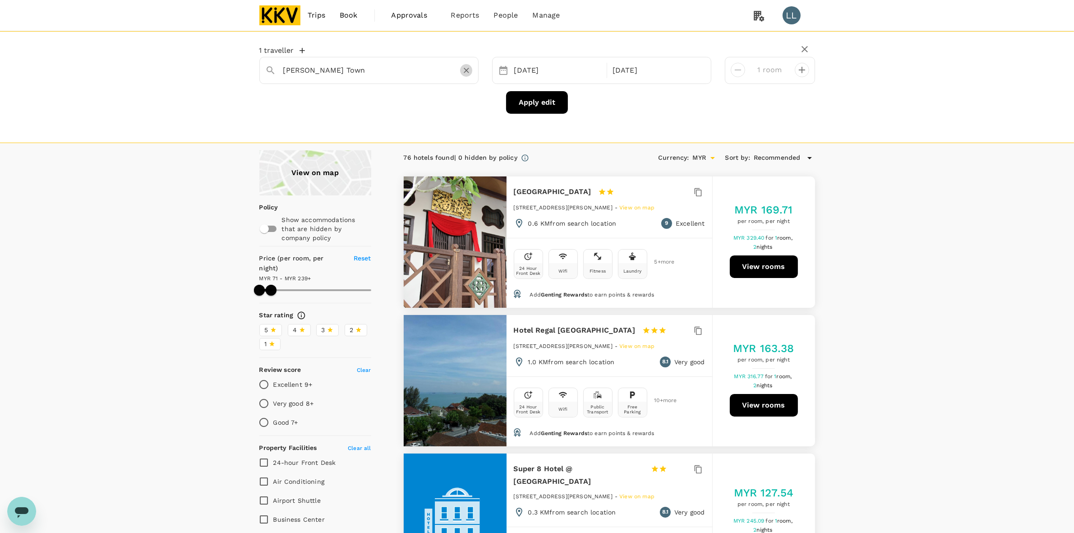
click at [469, 70] on icon "Clear" at bounding box center [466, 70] width 9 height 9
click at [375, 76] on input "text" at bounding box center [365, 70] width 164 height 14
type input "O"
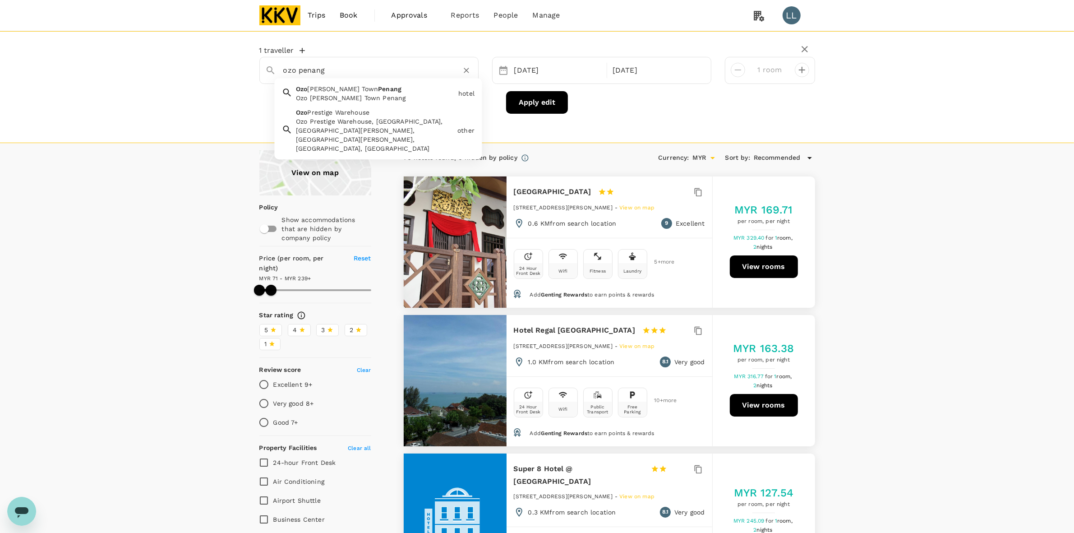
click at [373, 100] on div "Ozo George Town Penang" at bounding box center [375, 97] width 159 height 9
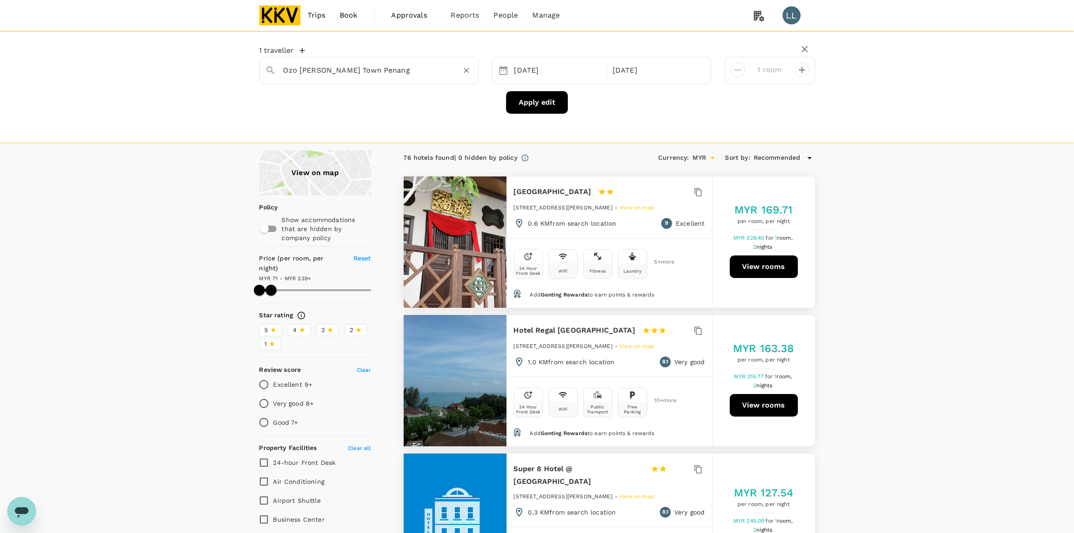
type input "Ozo George Town Penang"
click at [546, 107] on button "Apply edit" at bounding box center [537, 102] width 62 height 23
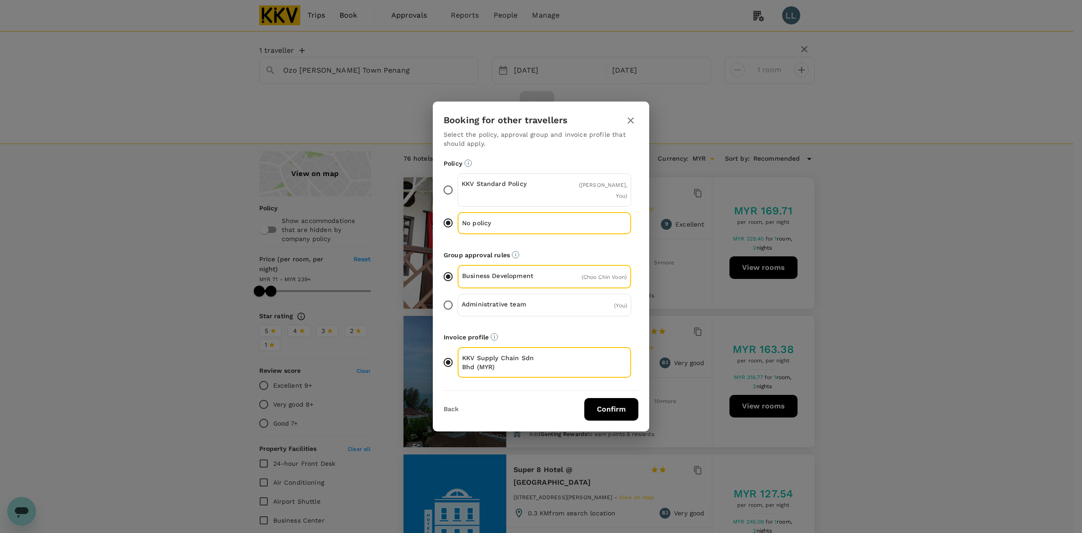
click at [611, 407] on button "Confirm" at bounding box center [611, 409] width 54 height 23
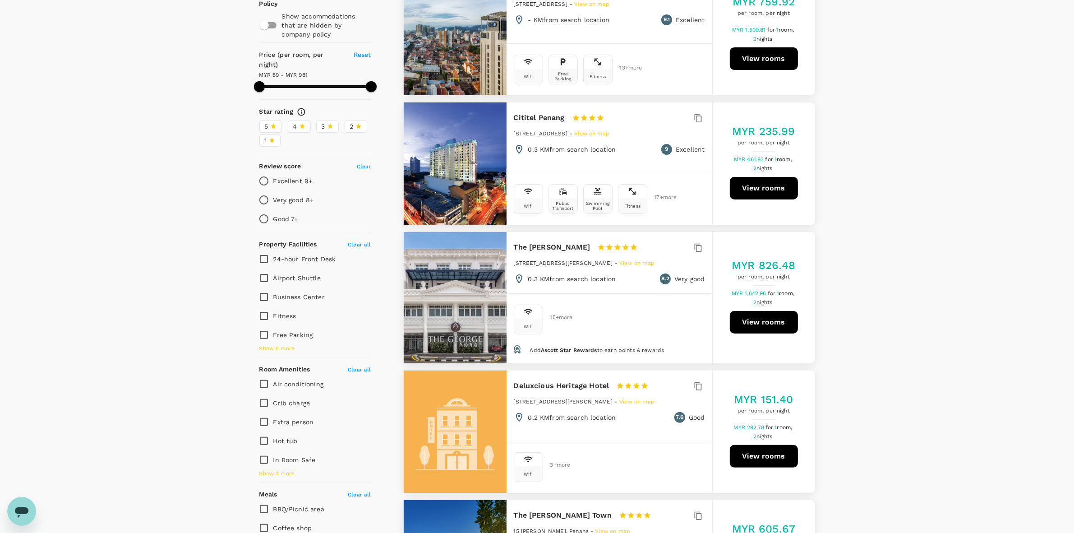
scroll to position [225, 0]
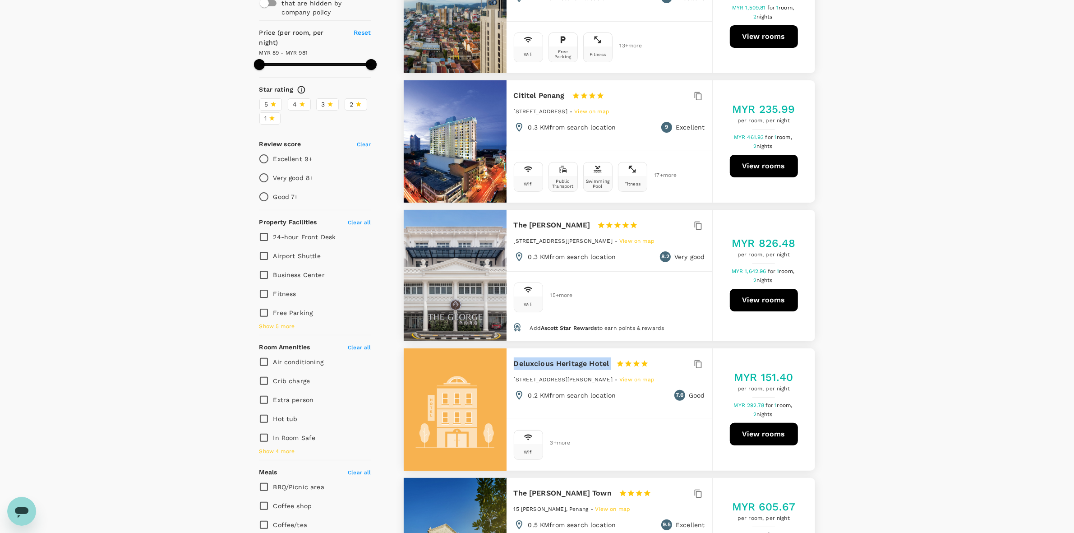
drag, startPoint x: 514, startPoint y: 362, endPoint x: 611, endPoint y: 360, distance: 97.0
click at [611, 360] on div "Deluxcious Heritage Hotel 1 Star 2 Stars 3 Stars 4 Stars 5 Stars" at bounding box center [585, 363] width 143 height 13
copy div "Deluxcious Heritage Hotel"
drag, startPoint x: 910, startPoint y: 274, endPoint x: 900, endPoint y: 269, distance: 10.9
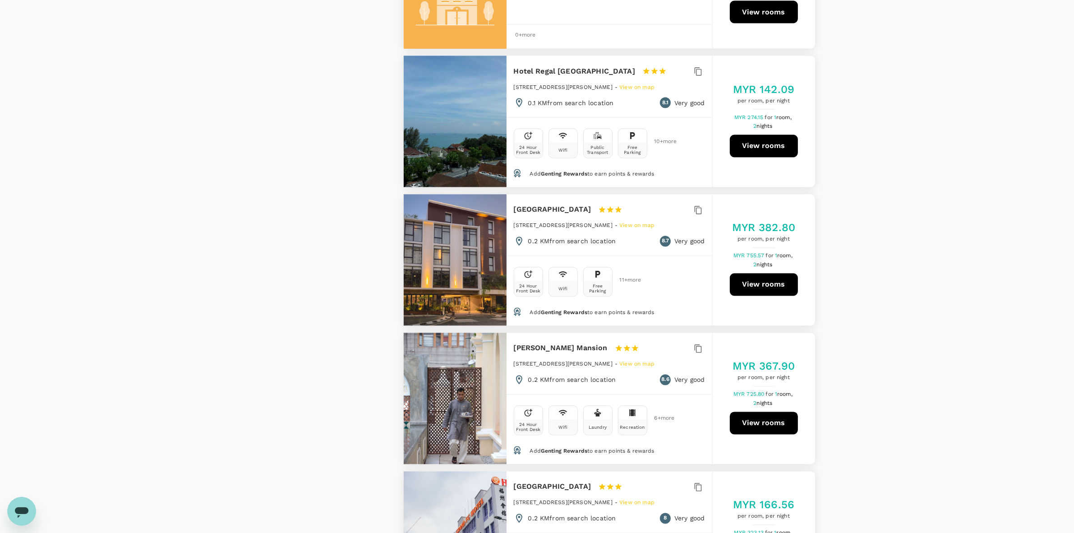
scroll to position [2142, 0]
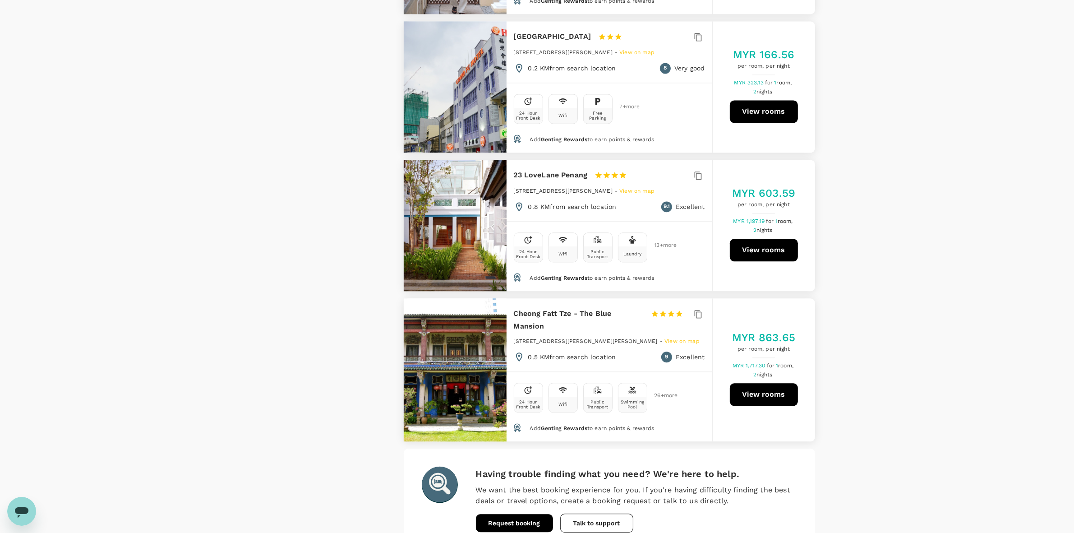
scroll to position [2480, 0]
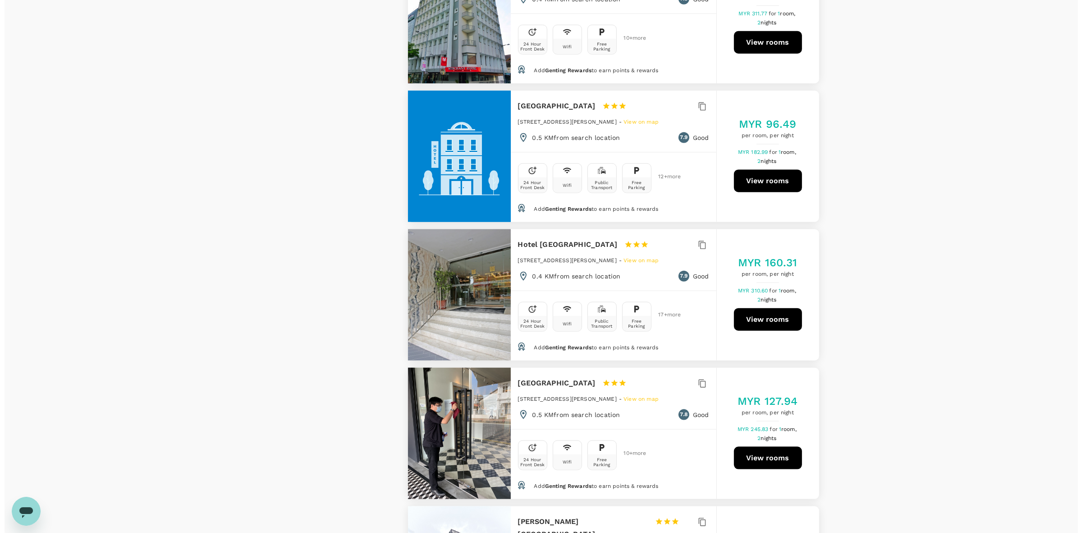
scroll to position [1240, 0]
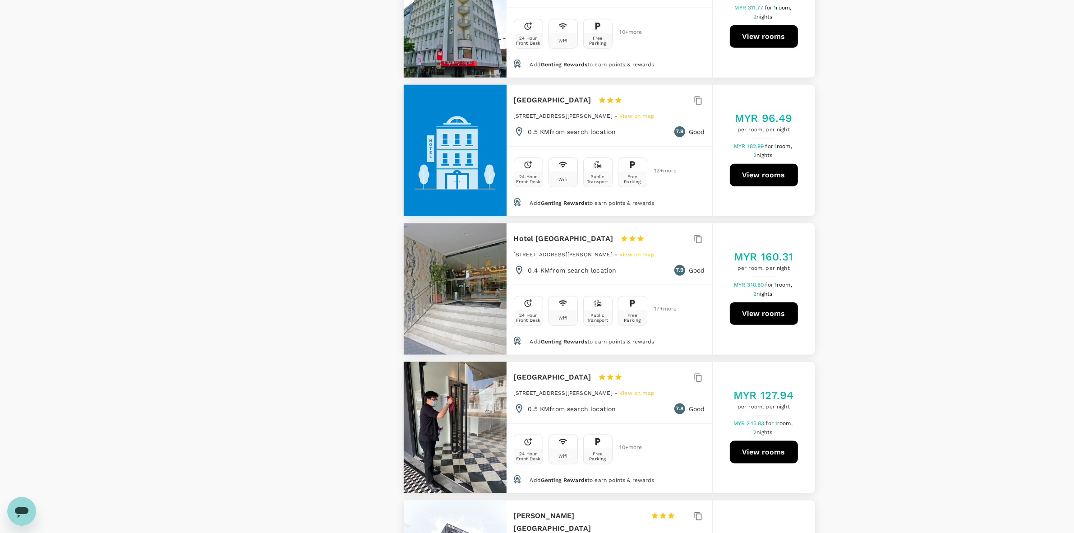
drag, startPoint x: 512, startPoint y: 332, endPoint x: 625, endPoint y: 333, distance: 113.2
click at [625, 362] on div "Le Embassy Hotel Georgetown 1 Star 2 Stars 3 Stars 4 Stars 5 Stars 12 Jalan Bur…" at bounding box center [609, 392] width 206 height 61
copy h6 "Le Embassy Hotel Georgetown"
drag, startPoint x: 899, startPoint y: 221, endPoint x: 892, endPoint y: 217, distance: 7.9
click at [896, 220] on div "View on map Policy Show accommodations that are hidden by company policy Price …" at bounding box center [537, 419] width 1074 height 3019
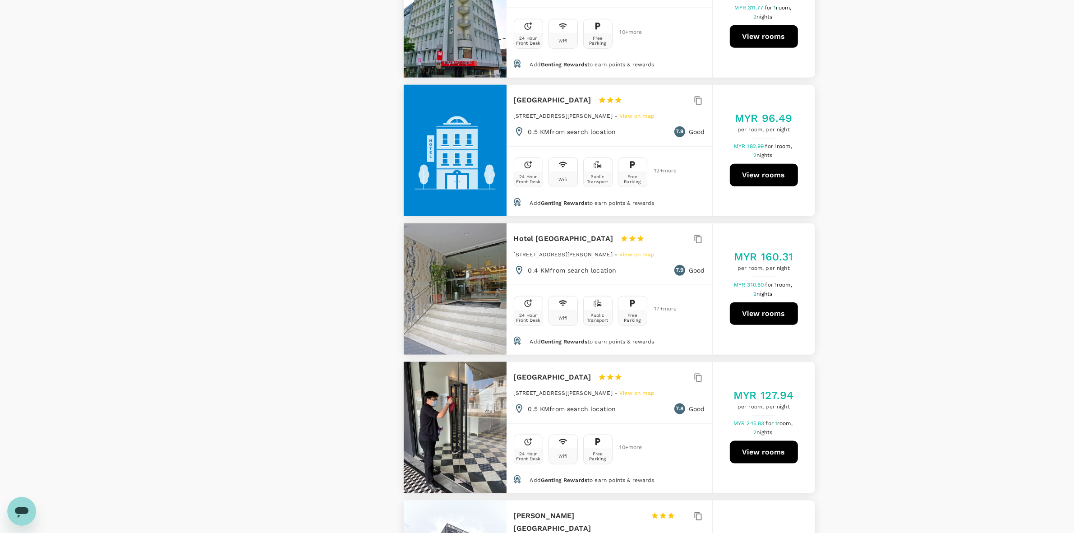
click at [892, 217] on div "View on map Policy Show accommodations that are hidden by company policy Price …" at bounding box center [537, 419] width 1074 height 3019
drag, startPoint x: 262, startPoint y: 285, endPoint x: 253, endPoint y: 282, distance: 9.1
click at [256, 283] on div "View on map Policy Show accommodations that are hidden by company policy Price …" at bounding box center [310, 419] width 144 height 3019
click at [246, 280] on div "View on map Policy Show accommodations that are hidden by company policy Price …" at bounding box center [310, 419] width 144 height 3019
type input "1082.31"
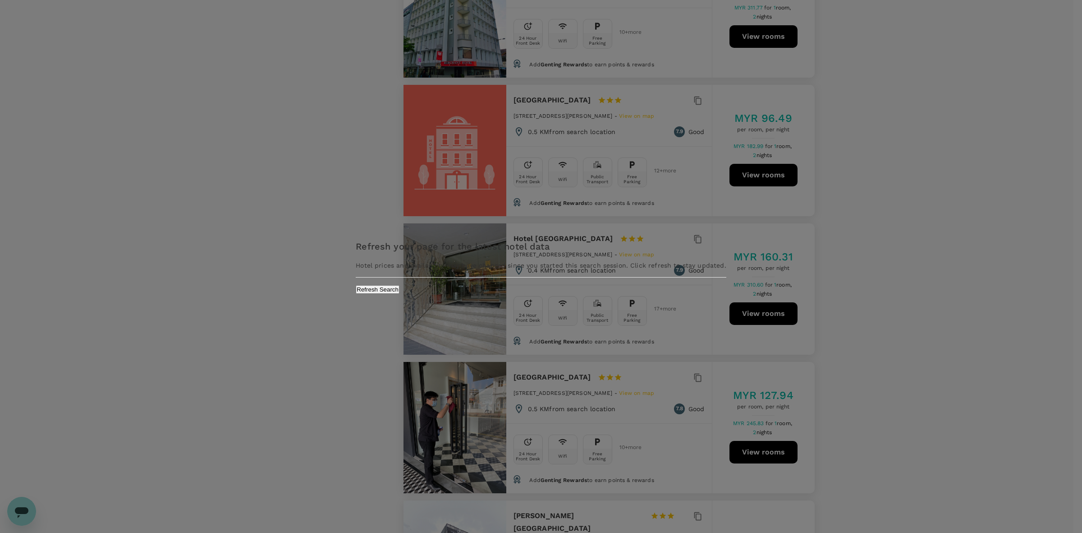
click at [400, 294] on button "Refresh Search" at bounding box center [378, 289] width 44 height 9
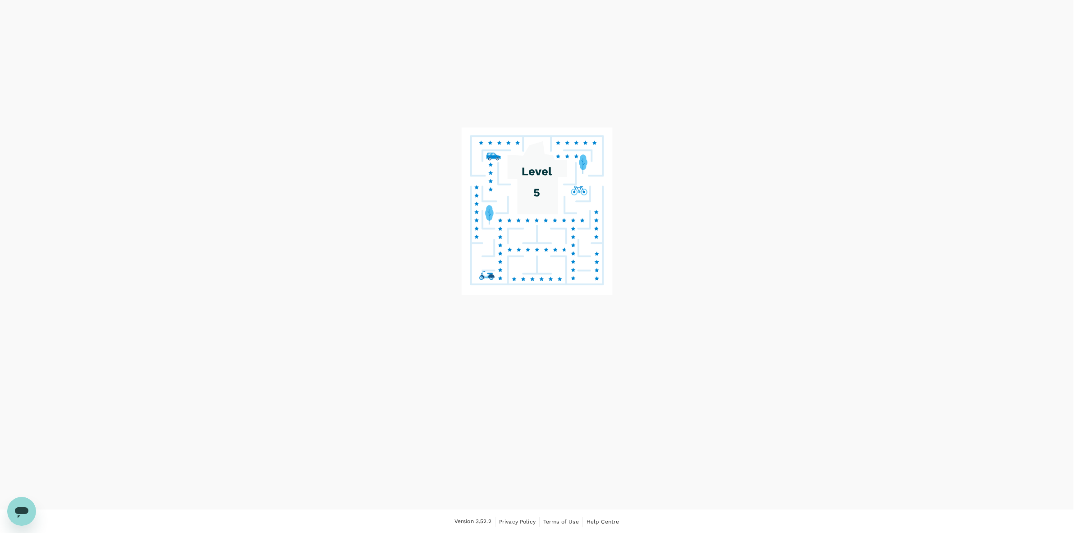
click at [400, 294] on button "Refresh Search" at bounding box center [378, 289] width 44 height 9
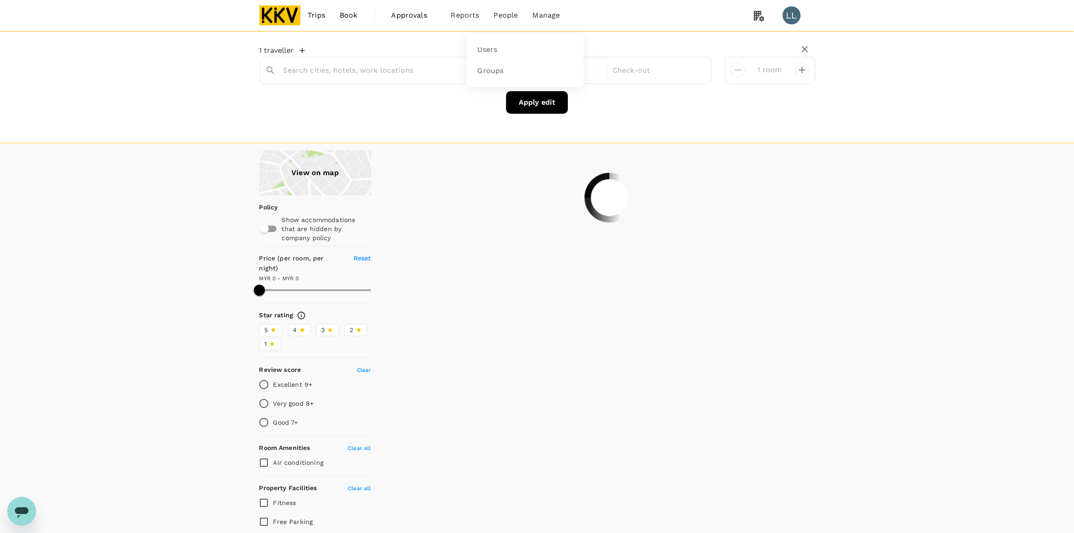
type input "Ozo George Town Penang"
click at [540, 47] on span "Payment methods" at bounding box center [551, 50] width 65 height 10
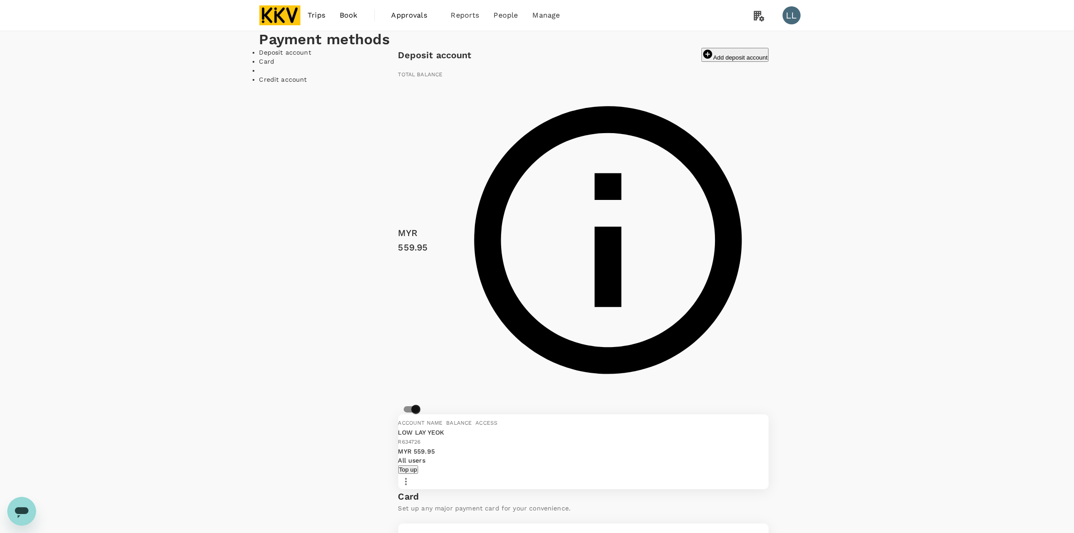
click at [411, 476] on icon "button" at bounding box center [405, 481] width 11 height 11
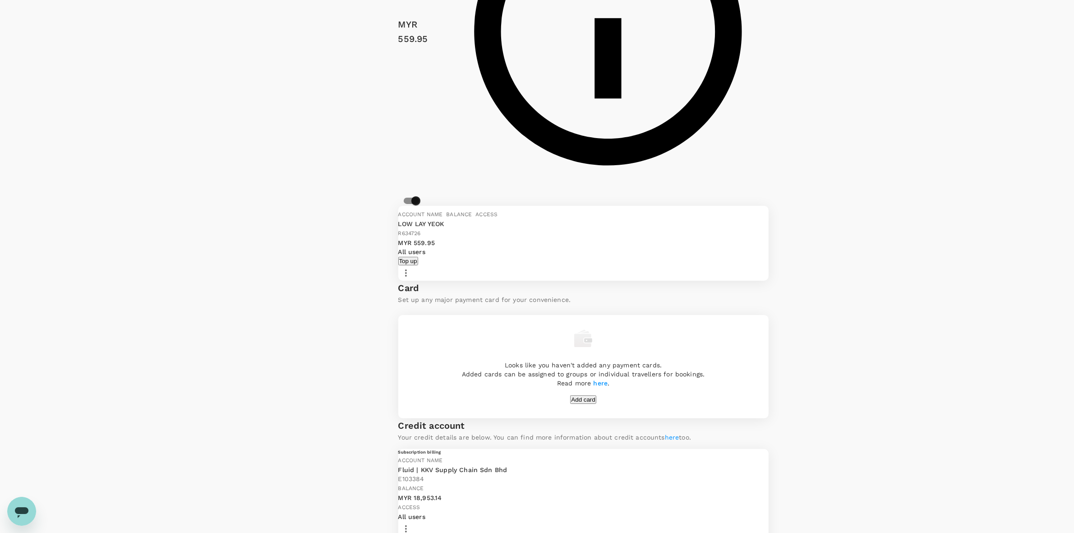
scroll to position [228, 0]
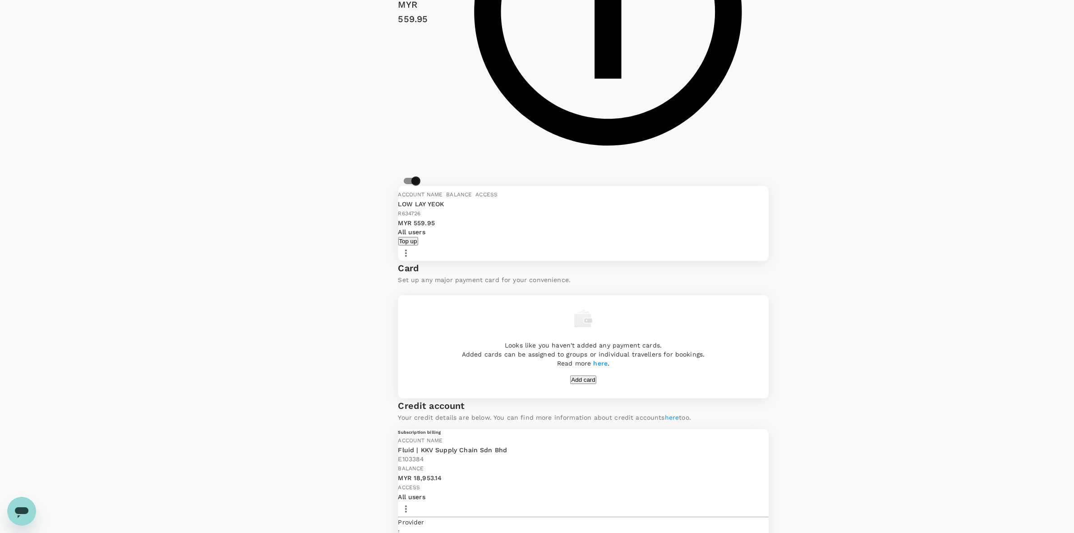
click at [761, 423] on span "View transactions" at bounding box center [786, 417] width 108 height 11
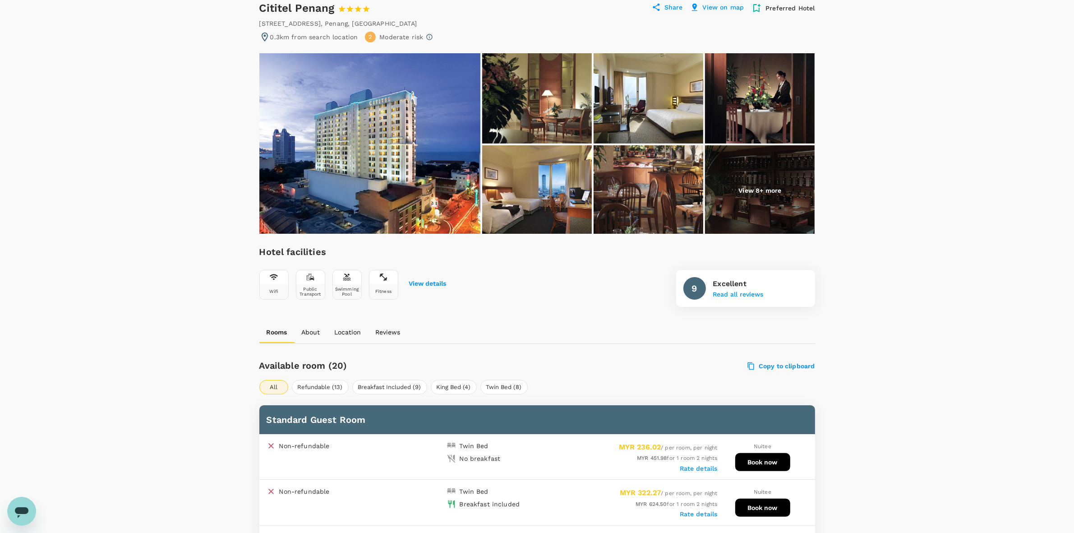
scroll to position [225, 0]
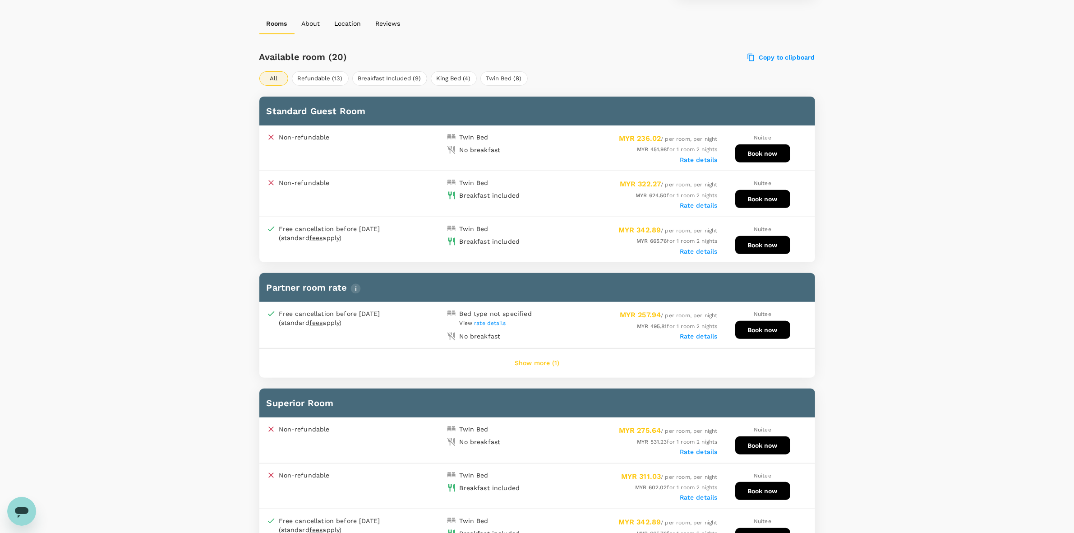
scroll to position [395, 0]
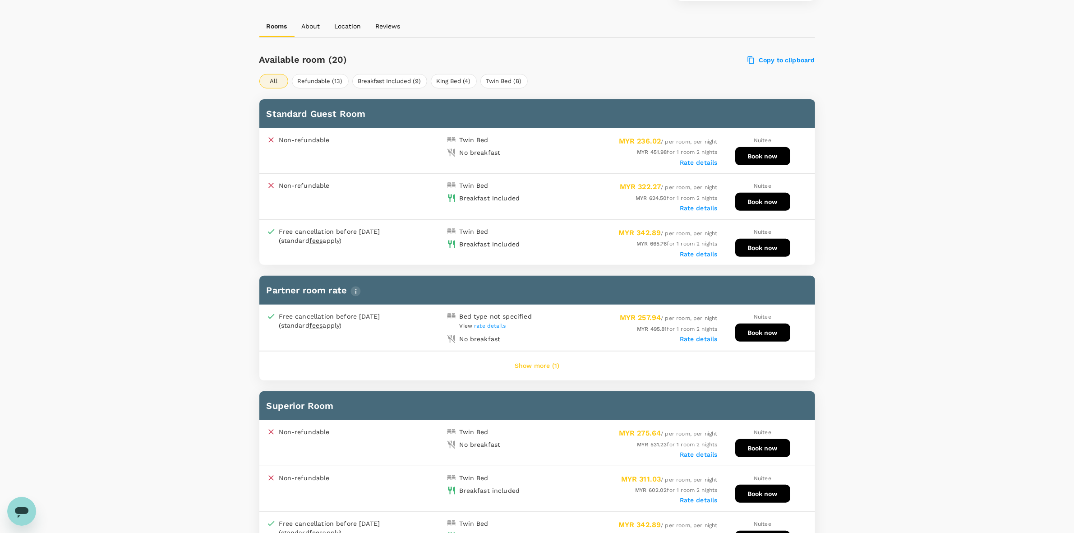
click at [751, 151] on button "Book now" at bounding box center [762, 156] width 55 height 18
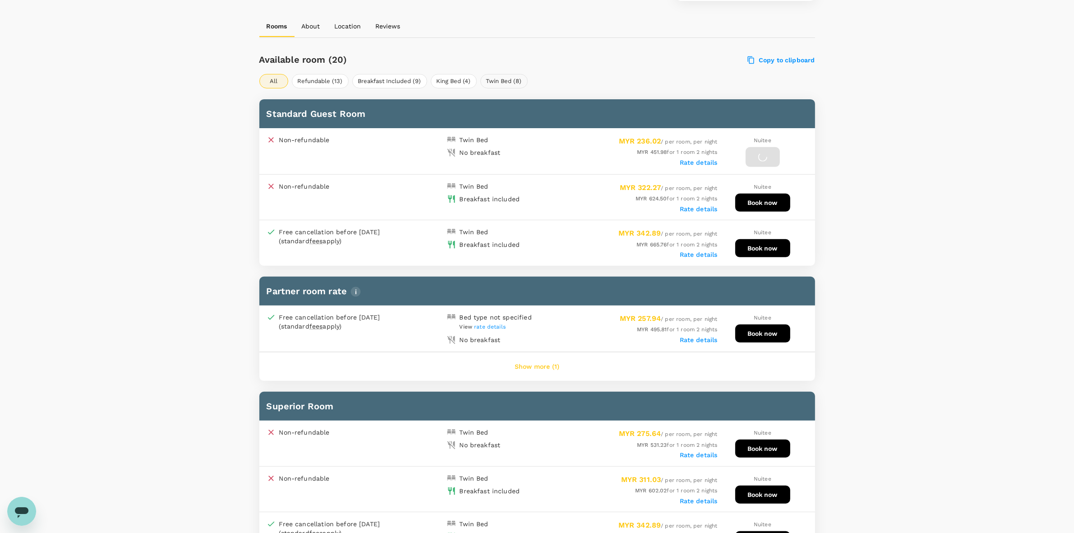
drag, startPoint x: 522, startPoint y: 68, endPoint x: 524, endPoint y: 74, distance: 7.3
click at [522, 68] on div "Available room (20) Copy to clipboard All Refundable (13) Breakfast Included (9…" at bounding box center [537, 533] width 556 height 969
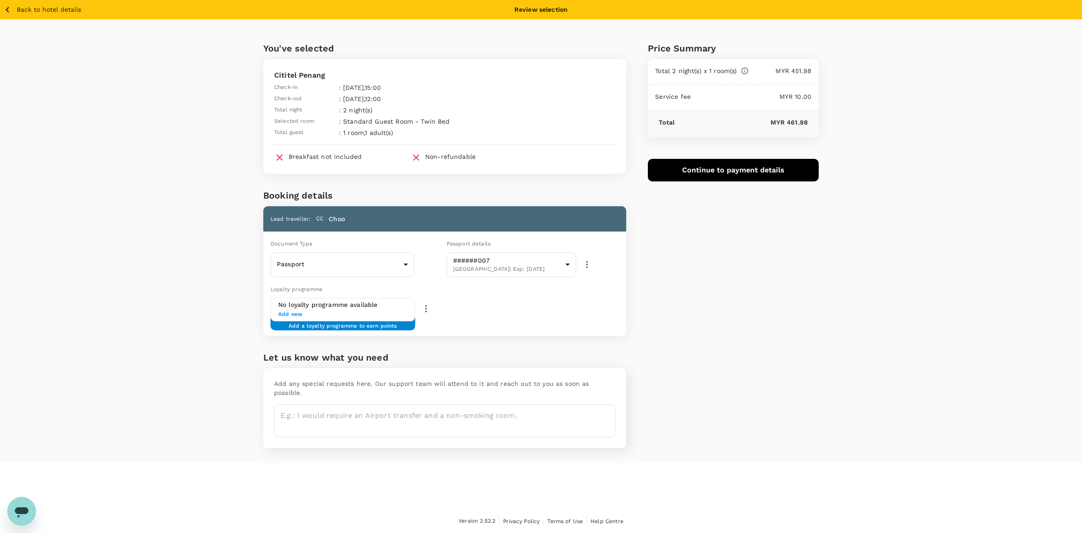
drag, startPoint x: 738, startPoint y: 255, endPoint x: 153, endPoint y: 5, distance: 636.1
click at [733, 253] on div "Price Summary Total 2 night(s) x 1 room(s) MYR 451.98 Service fee MYR 10.00 Tot…" at bounding box center [722, 240] width 193 height 443
click at [7, 9] on icon "button" at bounding box center [7, 10] width 4 height 6
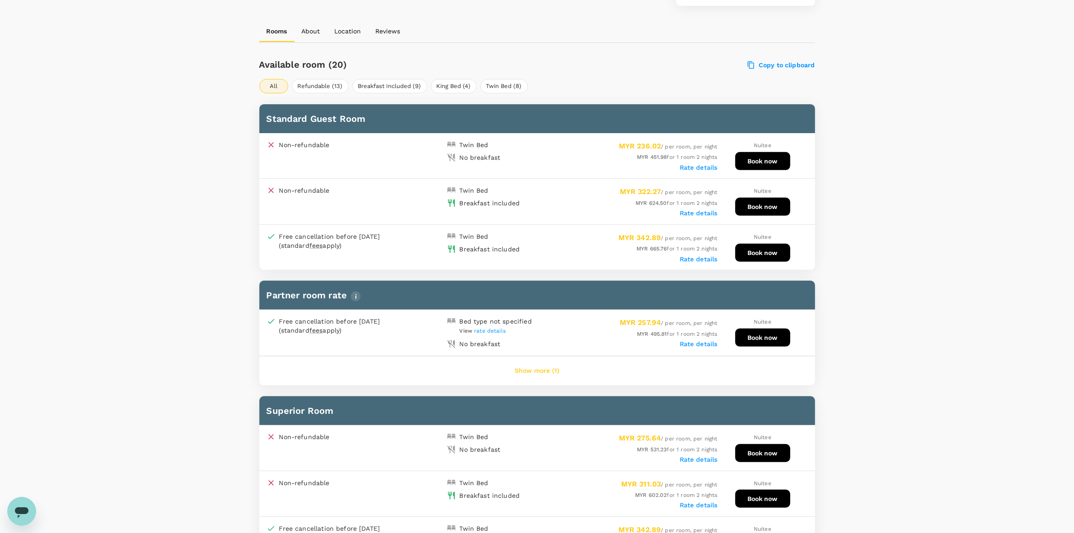
scroll to position [395, 0]
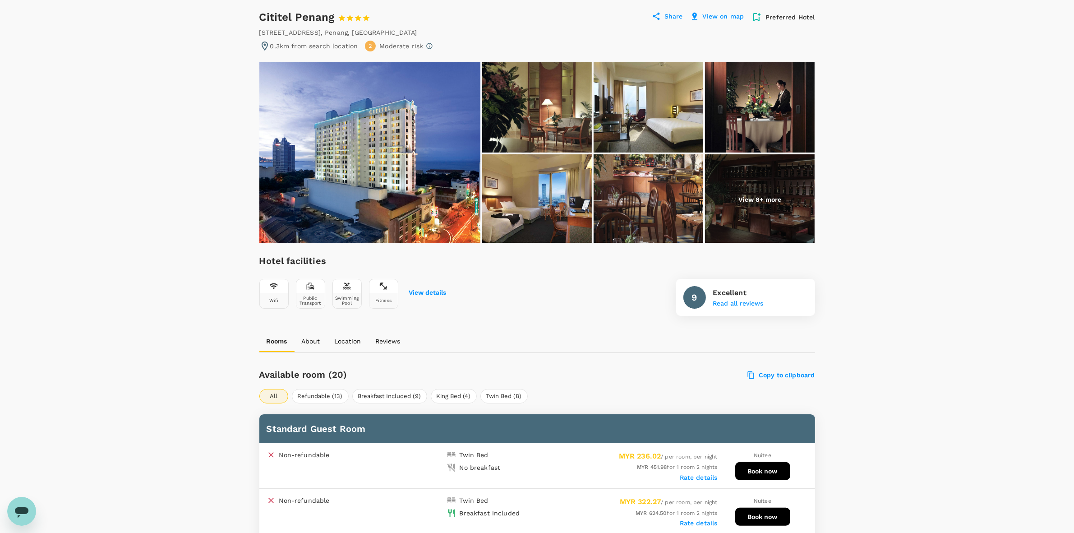
scroll to position [0, 0]
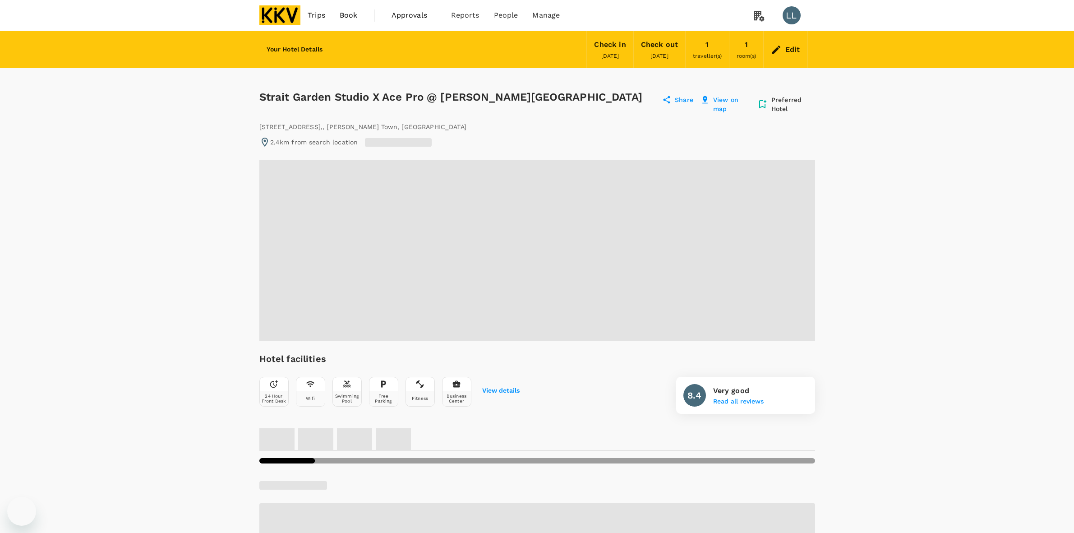
radio input "true"
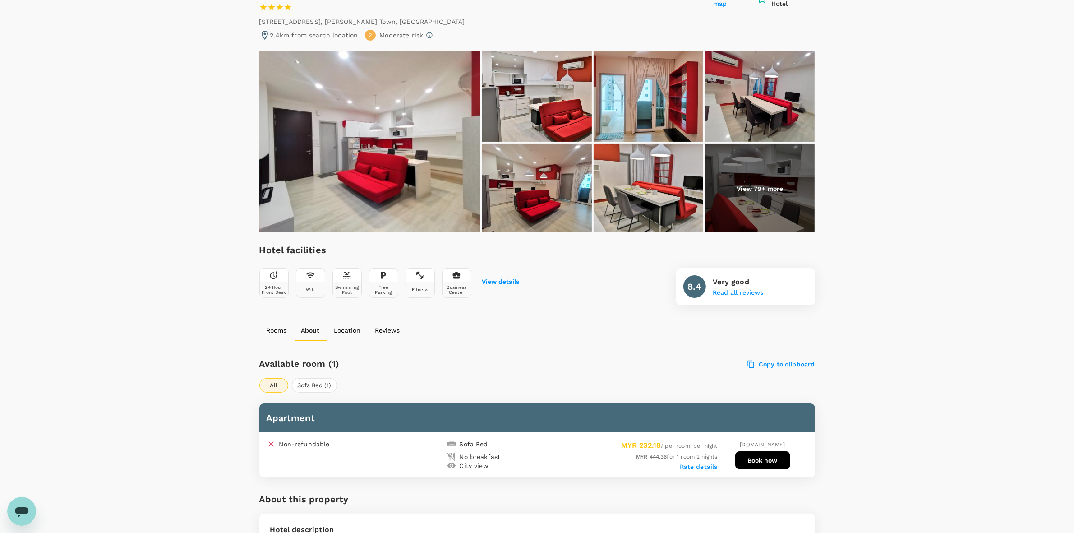
scroll to position [169, 0]
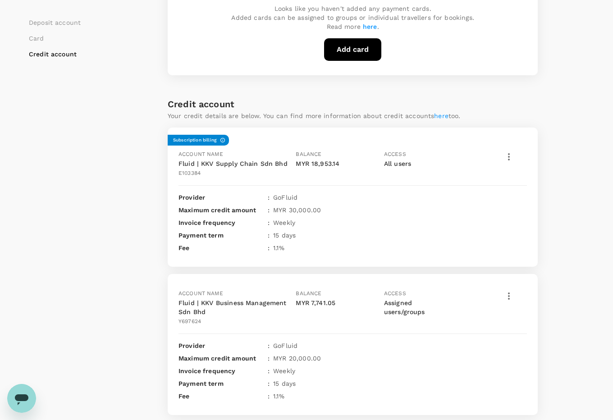
scroll to position [338, 0]
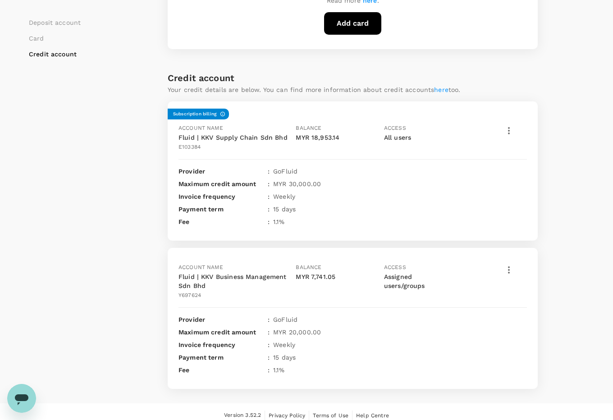
click at [598, 264] on div "Payment methods Deposit account Card Credit account Deposit account Add deposit…" at bounding box center [306, 48] width 613 height 711
click at [558, 292] on div "Deposit account Card Credit account Deposit account Add deposit account Total b…" at bounding box center [307, 71] width 556 height 636
click at [566, 230] on div "Deposit account Card Credit account Deposit account Add deposit account Total b…" at bounding box center [307, 71] width 556 height 636
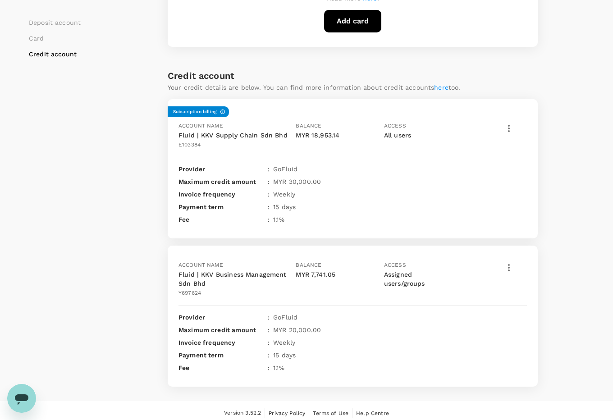
click at [102, 206] on div "Deposit account Card Credit account" at bounding box center [98, 69] width 139 height 636
